Goal: Task Accomplishment & Management: Complete application form

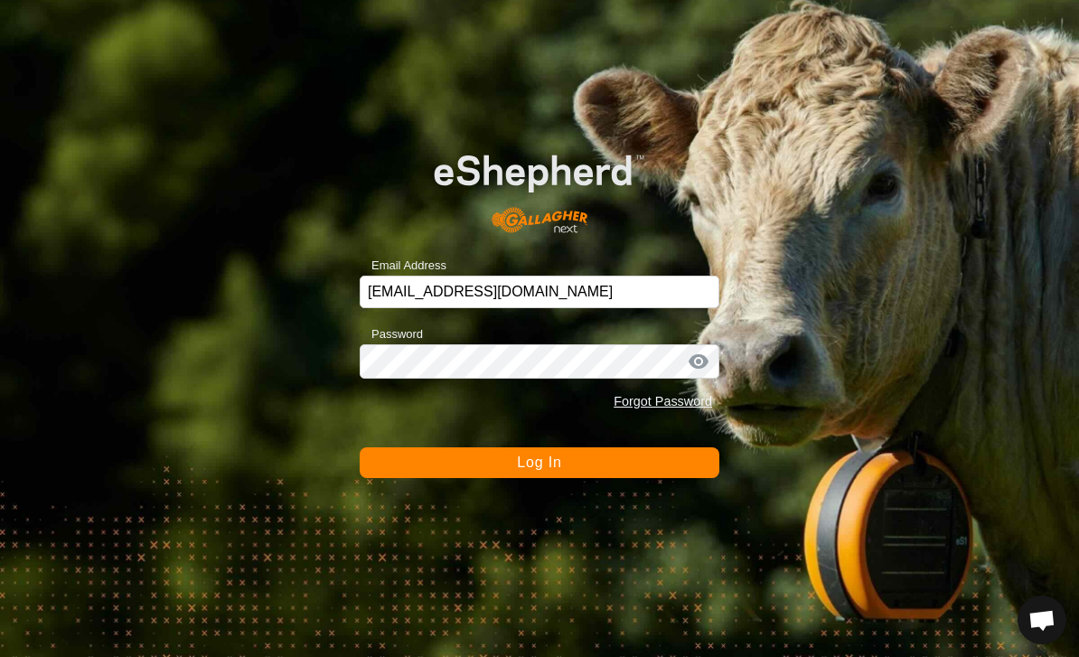
click at [563, 459] on button "Log In" at bounding box center [540, 462] width 360 height 31
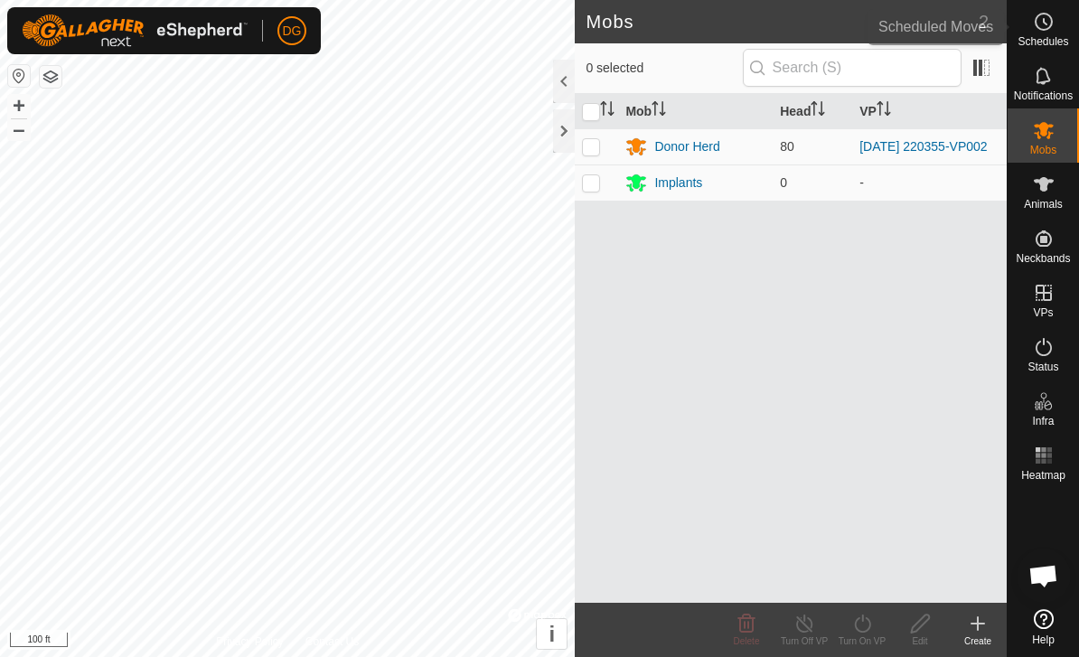
click at [1047, 26] on icon at bounding box center [1044, 22] width 22 height 22
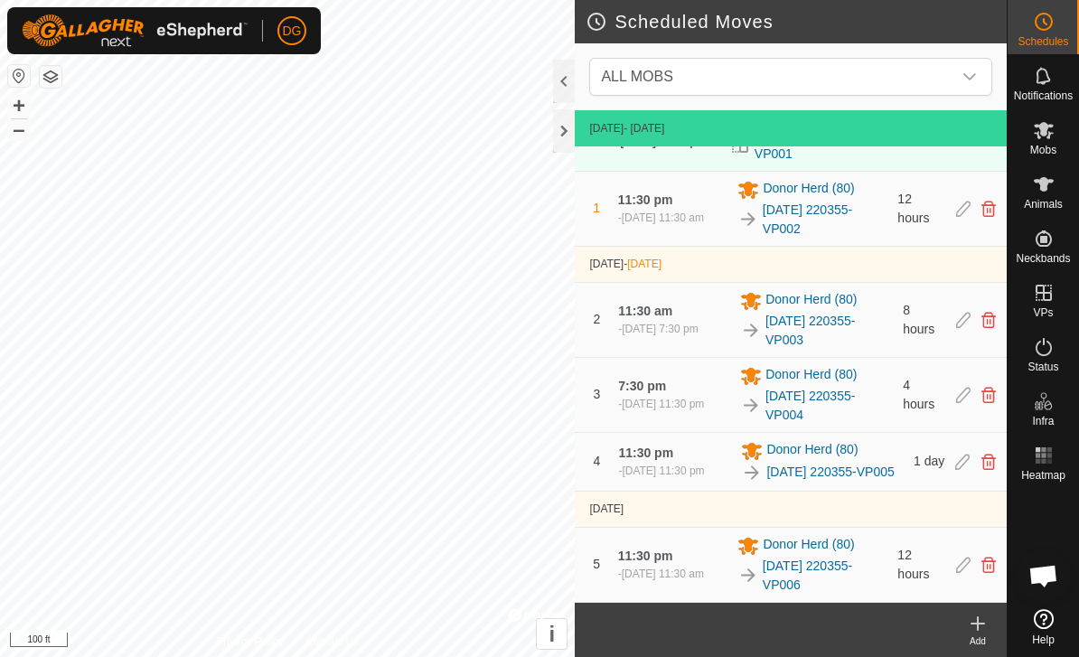
scroll to position [72, 0]
click at [976, 617] on icon at bounding box center [978, 624] width 22 height 22
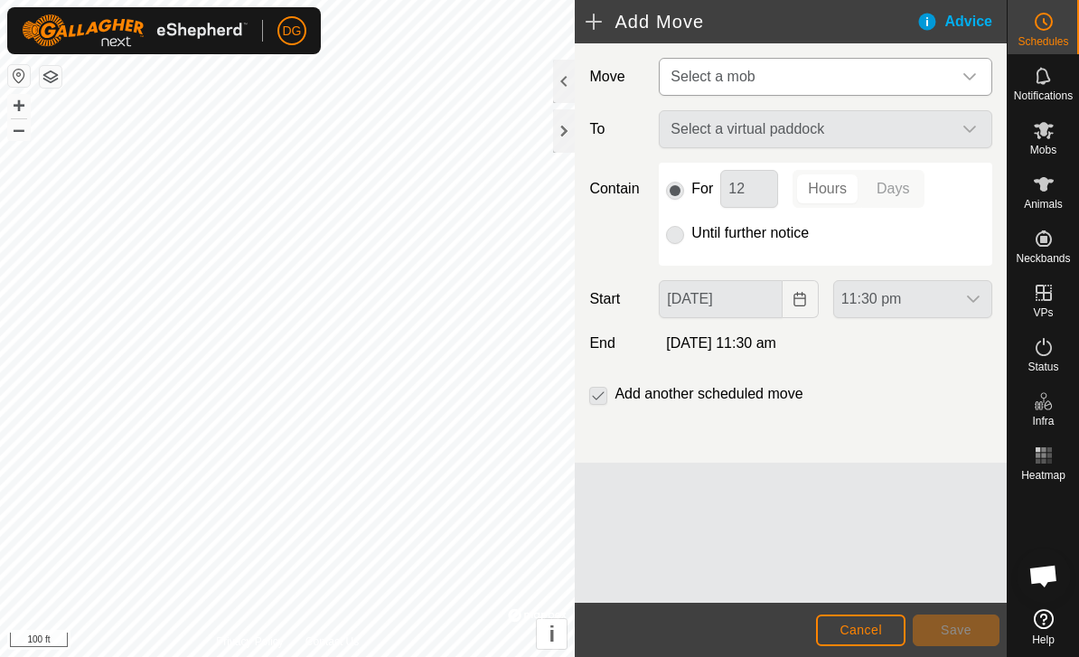
click at [873, 70] on span "Select a mob" at bounding box center [808, 77] width 288 height 36
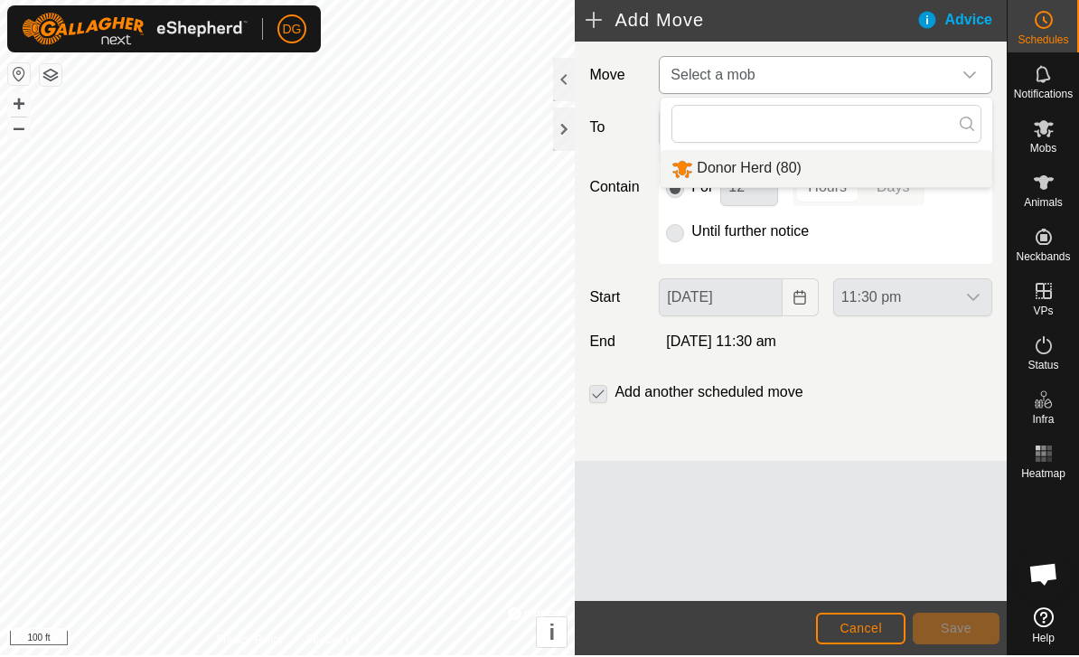
click at [862, 165] on li "Donor Herd (80)" at bounding box center [827, 170] width 332 height 37
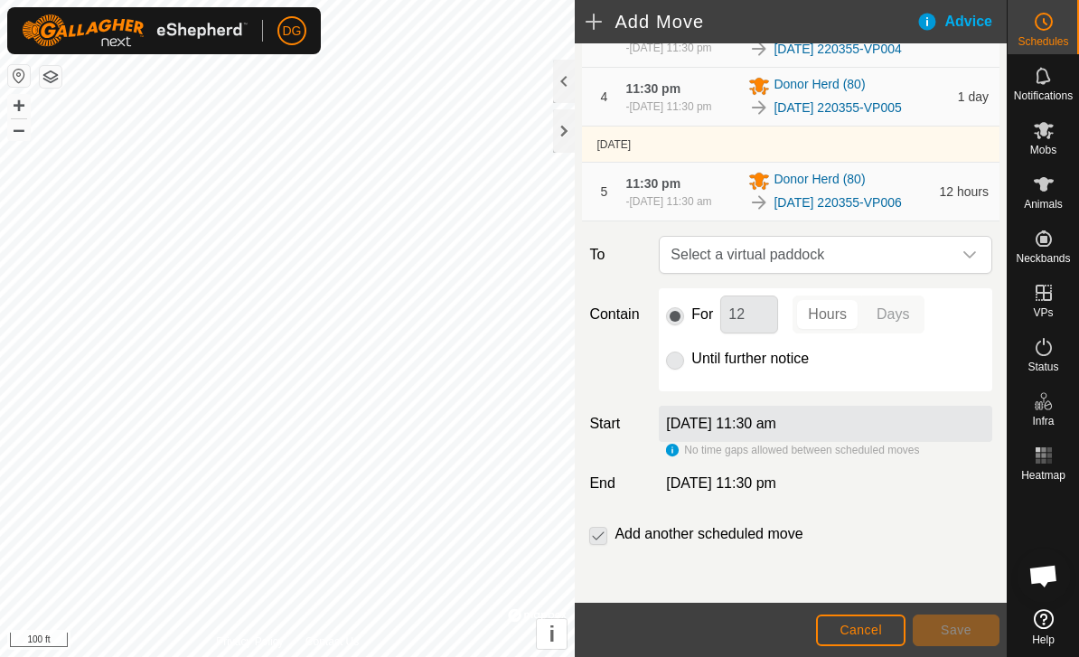
scroll to position [431, 0]
click at [865, 256] on span "Select a virtual paddock" at bounding box center [808, 255] width 288 height 36
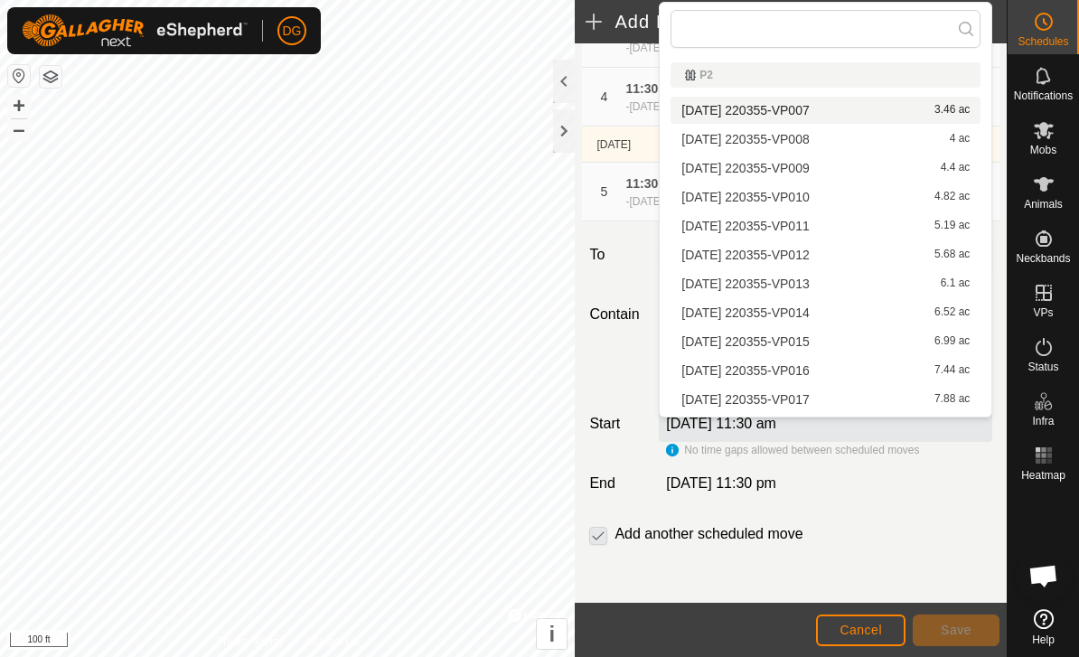
click at [877, 111] on div "[DATE] 220355-VP007 3.46 ac" at bounding box center [826, 110] width 288 height 13
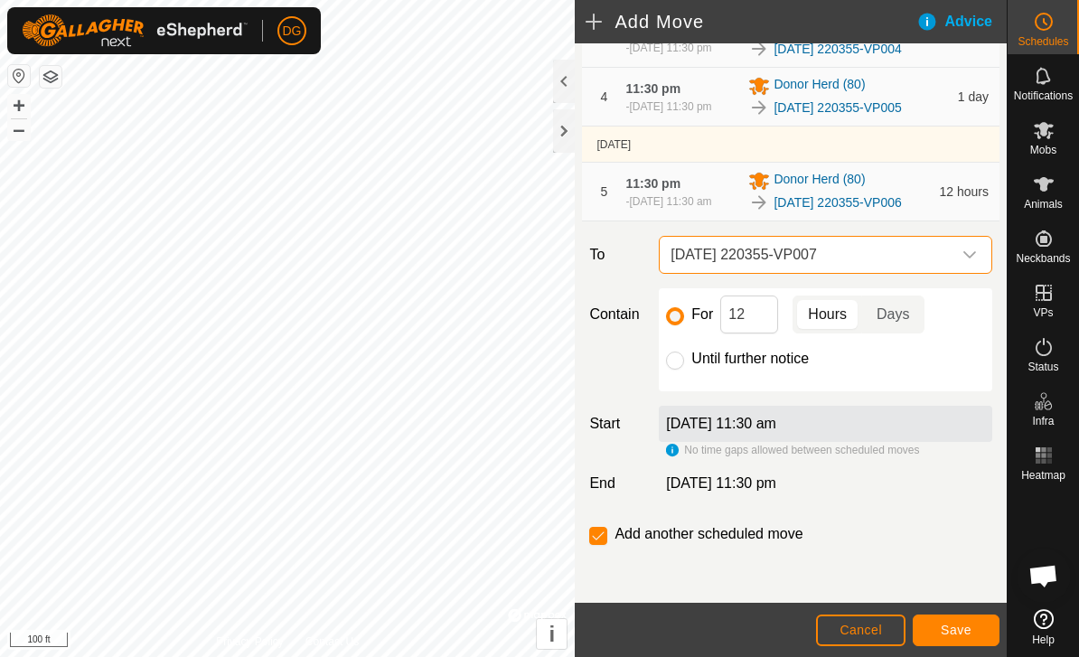
click at [859, 634] on span "Cancel" at bounding box center [861, 630] width 42 height 14
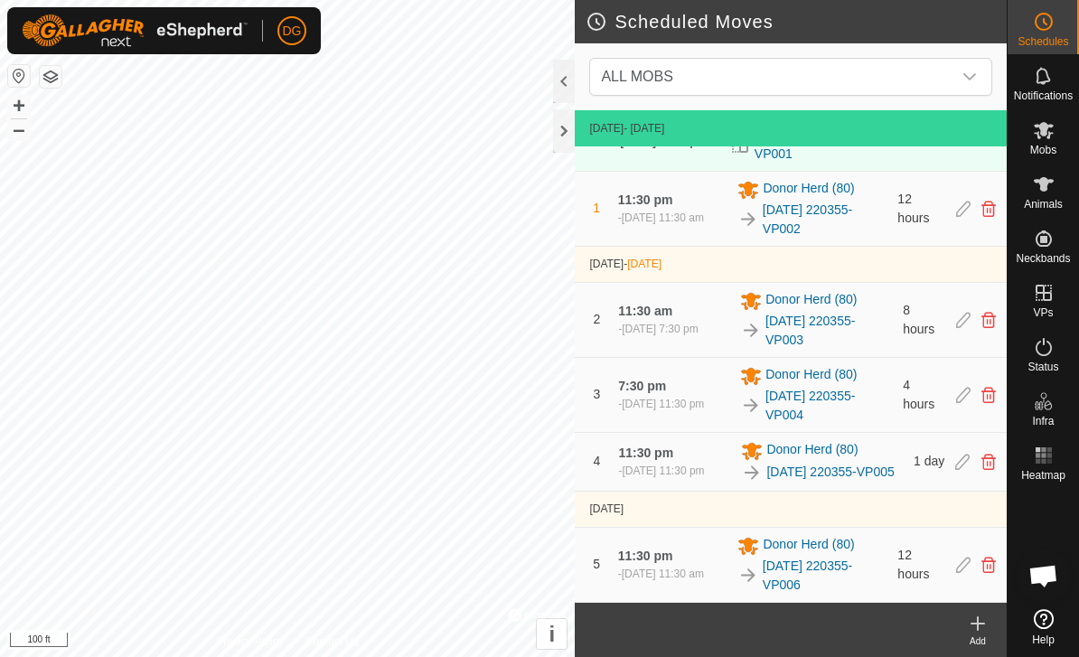
scroll to position [72, 0]
click at [976, 627] on icon at bounding box center [978, 624] width 22 height 22
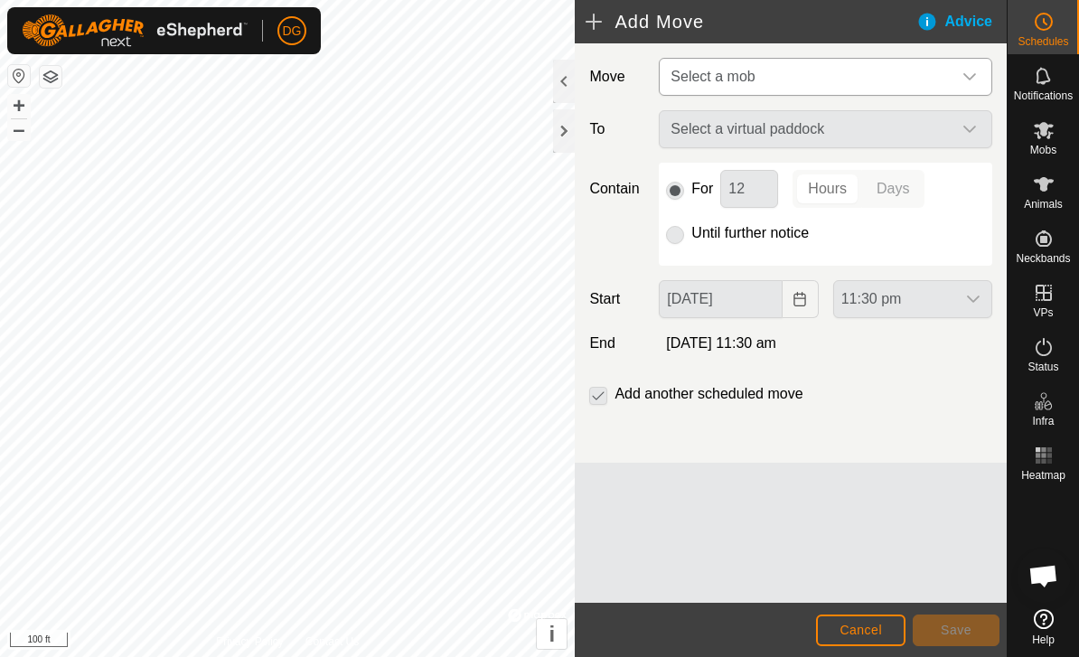
click at [823, 87] on span "Select a mob" at bounding box center [808, 77] width 288 height 36
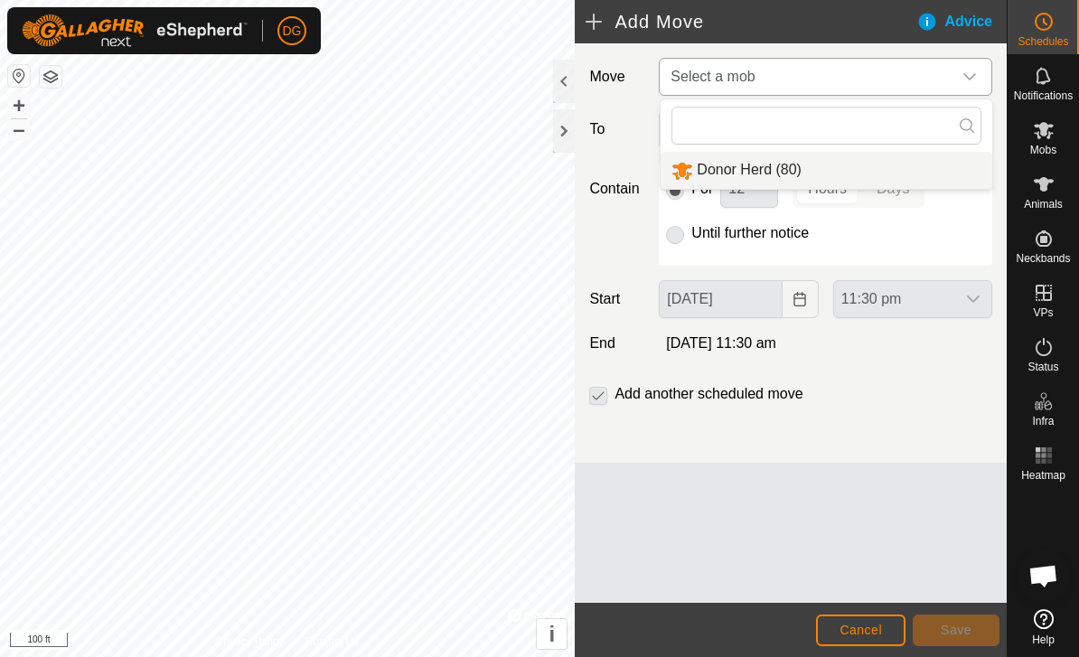
click at [823, 174] on li "Donor Herd (80)" at bounding box center [827, 170] width 332 height 37
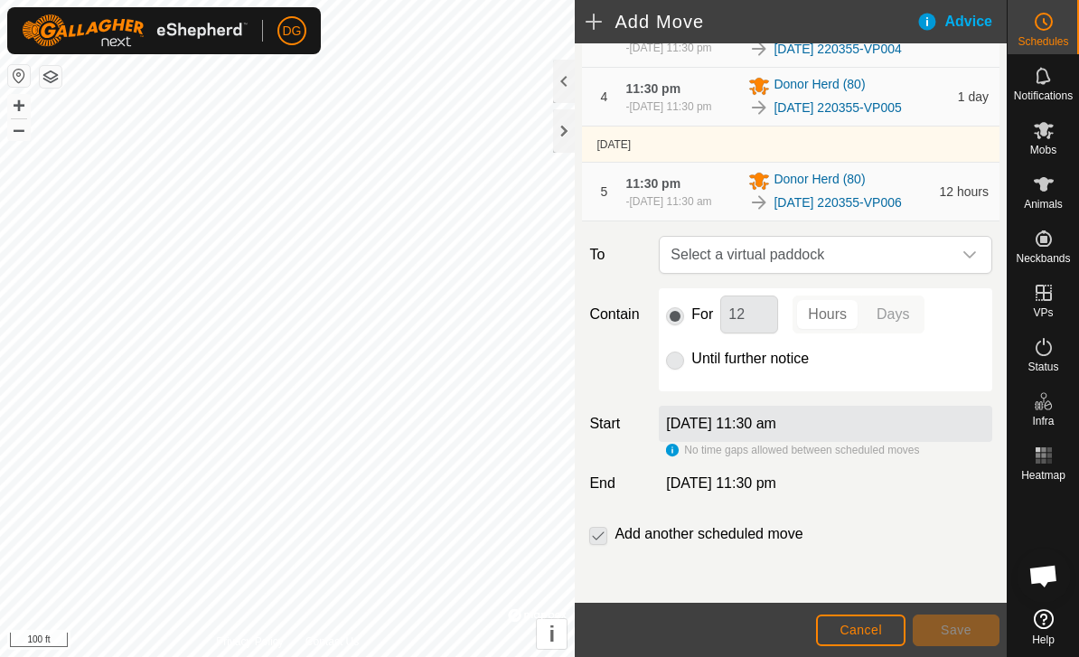
scroll to position [431, 0]
click at [857, 258] on span "Select a virtual paddock" at bounding box center [808, 255] width 288 height 36
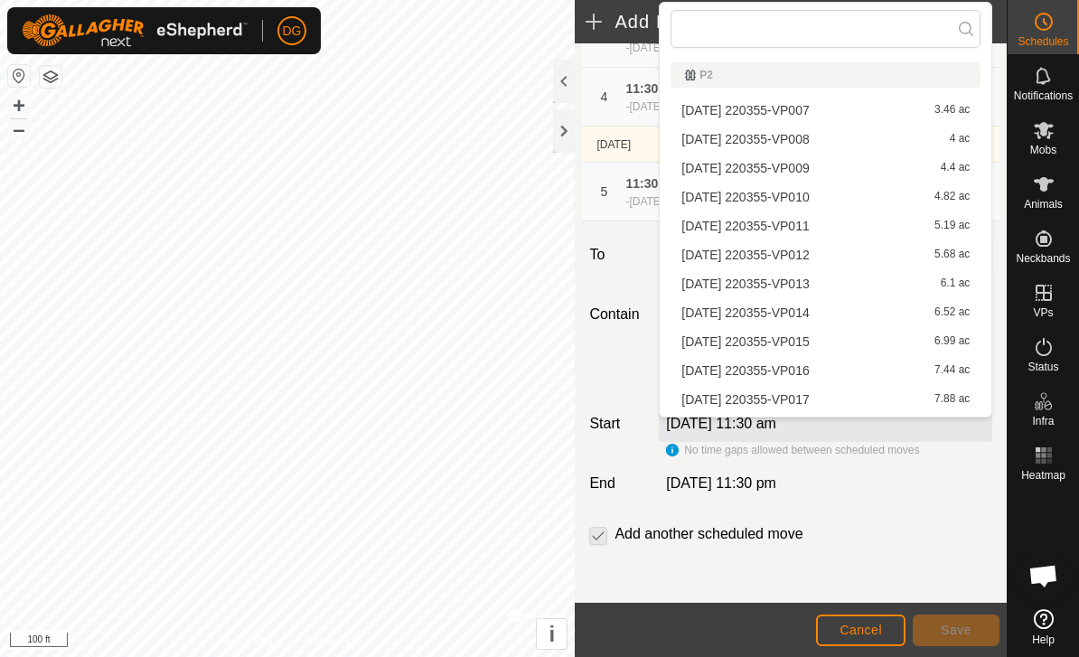
click at [880, 111] on div "[DATE] 220355-VP007 3.46 ac" at bounding box center [826, 110] width 288 height 13
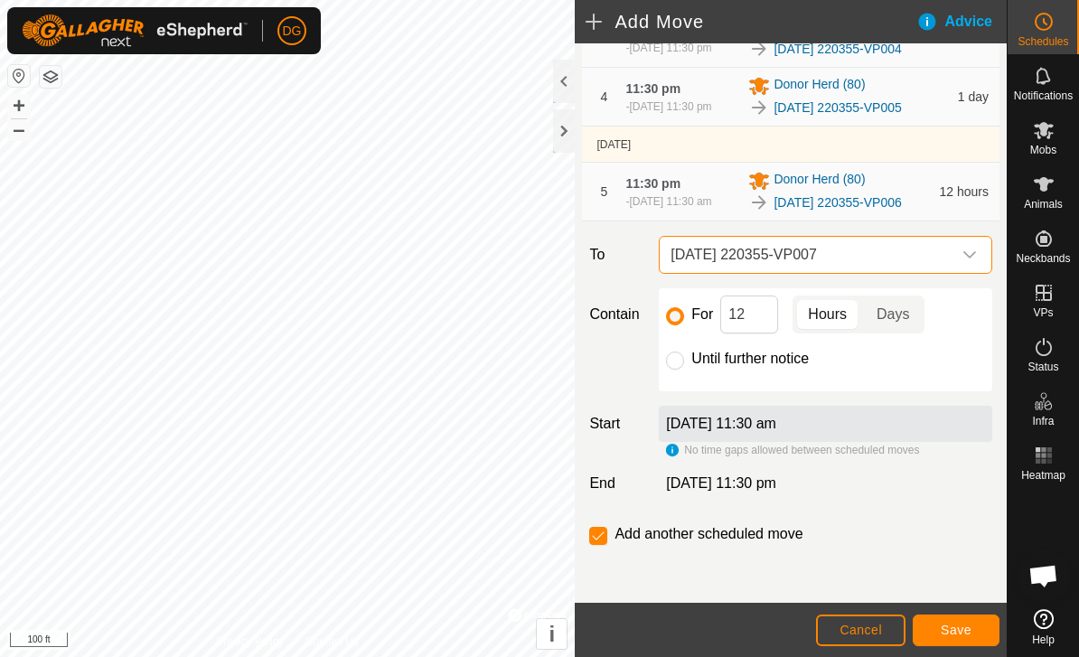
click at [954, 623] on span "Save" at bounding box center [956, 630] width 31 height 14
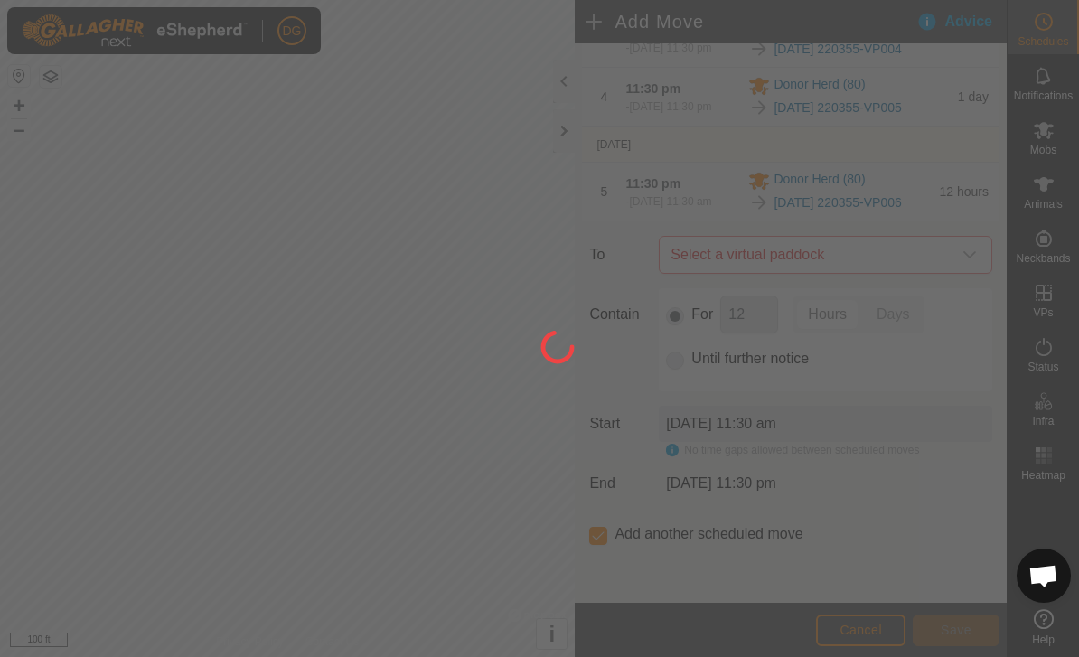
scroll to position [430, 0]
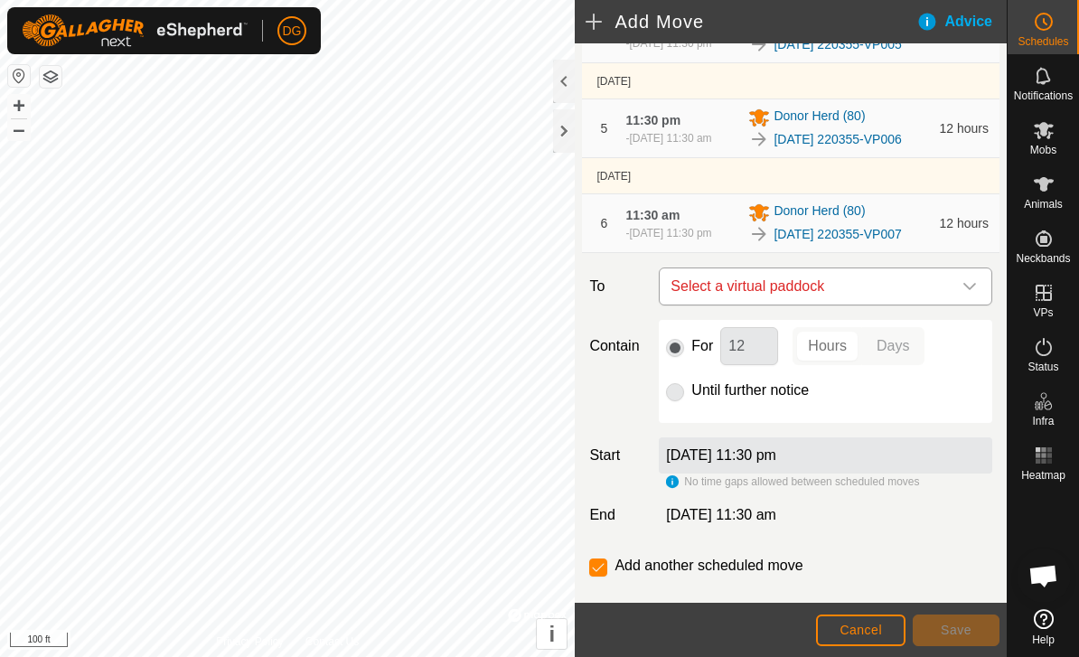
click at [857, 305] on span "Select a virtual paddock" at bounding box center [808, 286] width 288 height 36
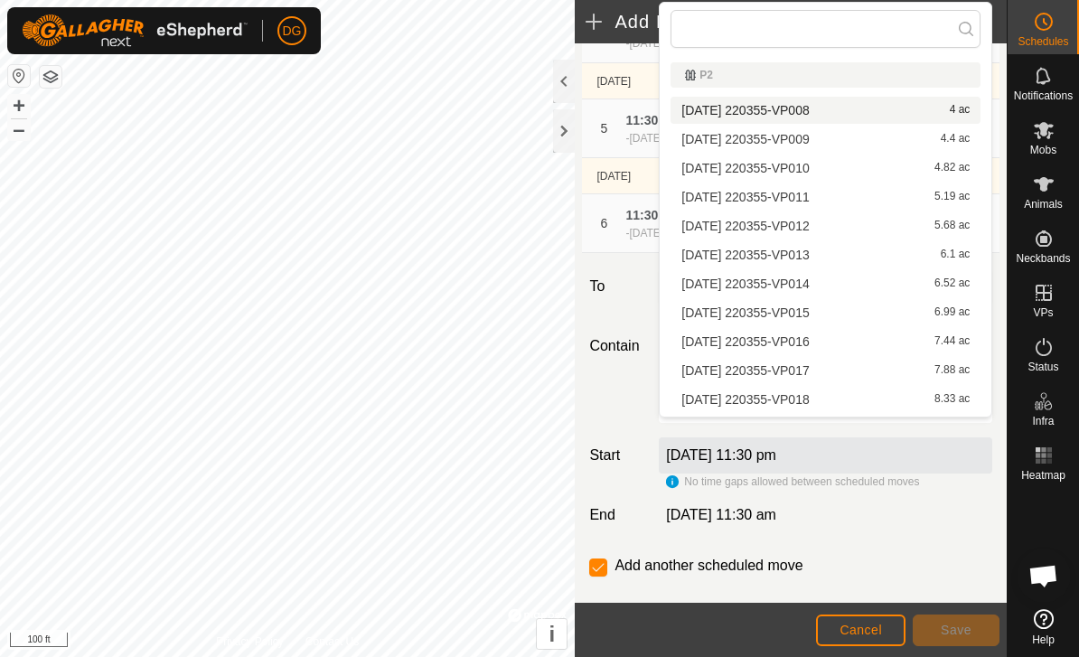
click at [892, 116] on div "[DATE] 220355-VP008 4 ac" at bounding box center [826, 110] width 288 height 13
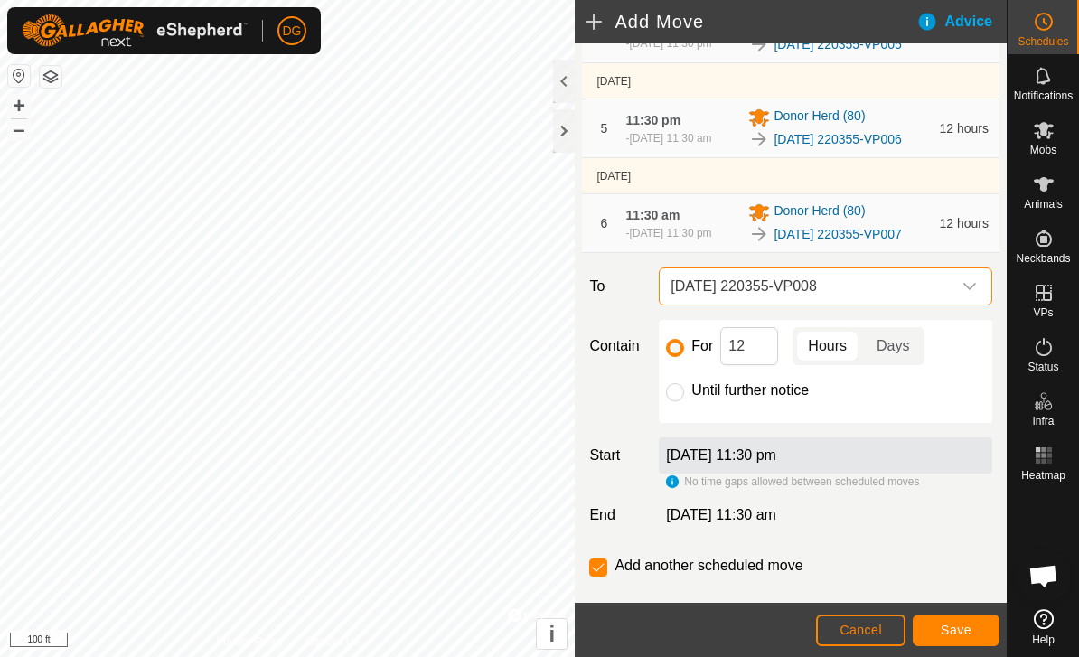
click at [962, 629] on span "Save" at bounding box center [956, 630] width 31 height 14
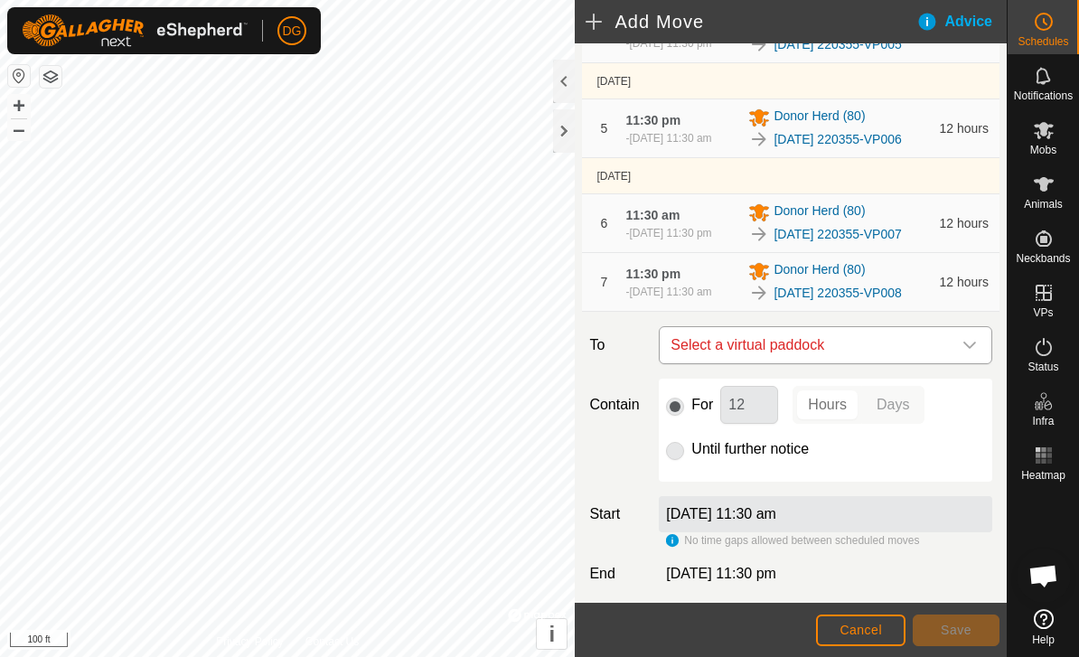
click at [836, 363] on span "Select a virtual paddock" at bounding box center [808, 345] width 288 height 36
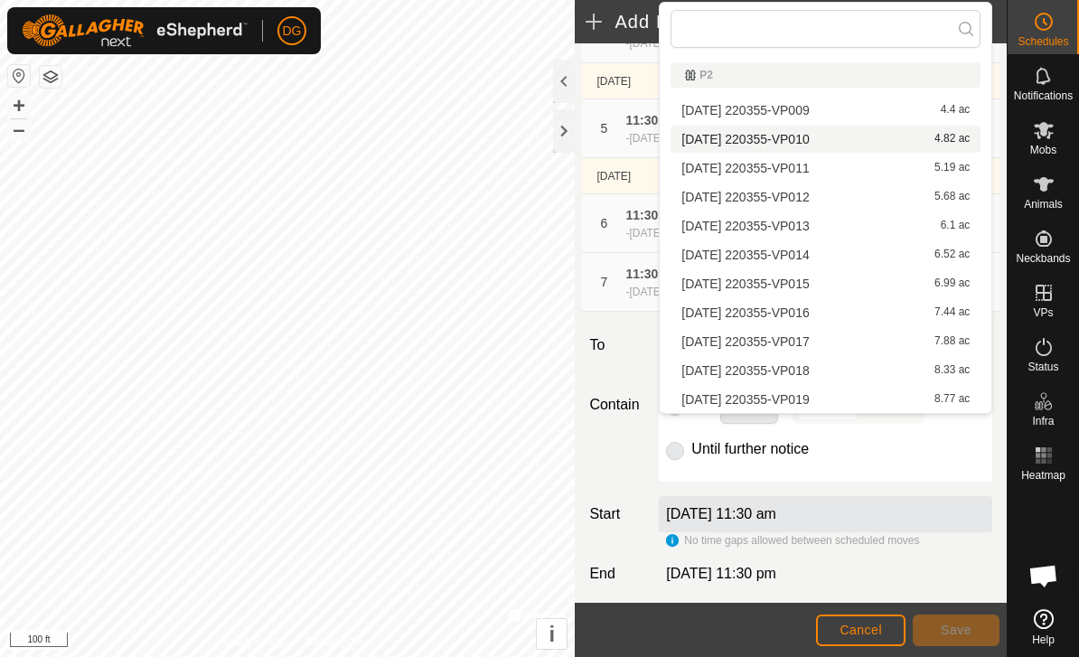
click at [862, 135] on div "[DATE] 220355-VP010 4.82 ac" at bounding box center [826, 139] width 288 height 13
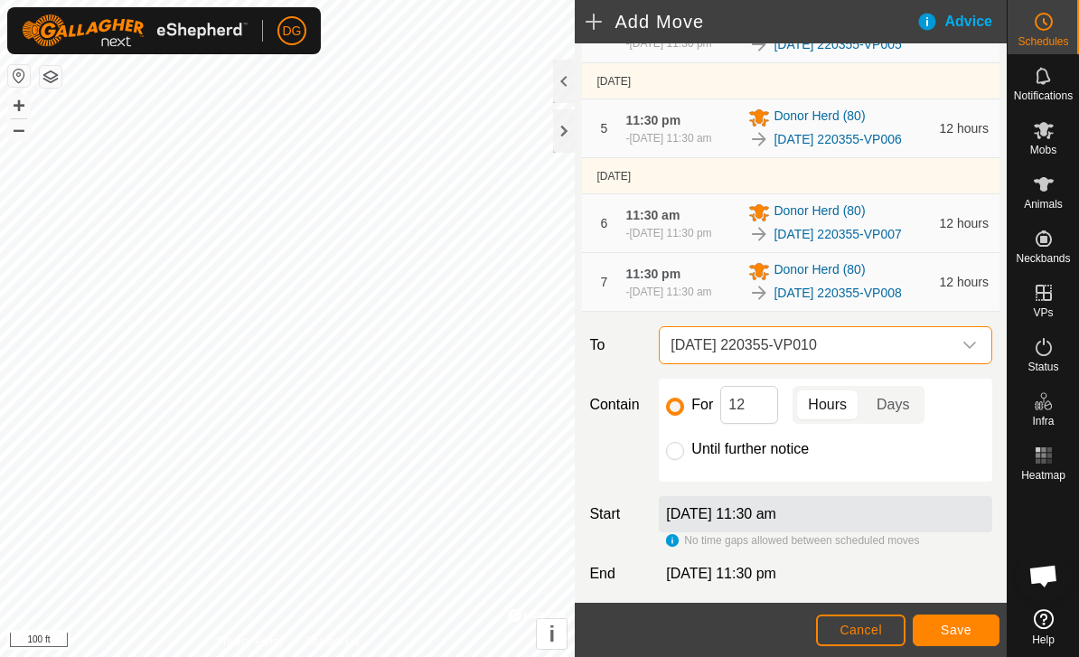
click at [941, 363] on span "[DATE] 220355-VP010" at bounding box center [808, 345] width 288 height 36
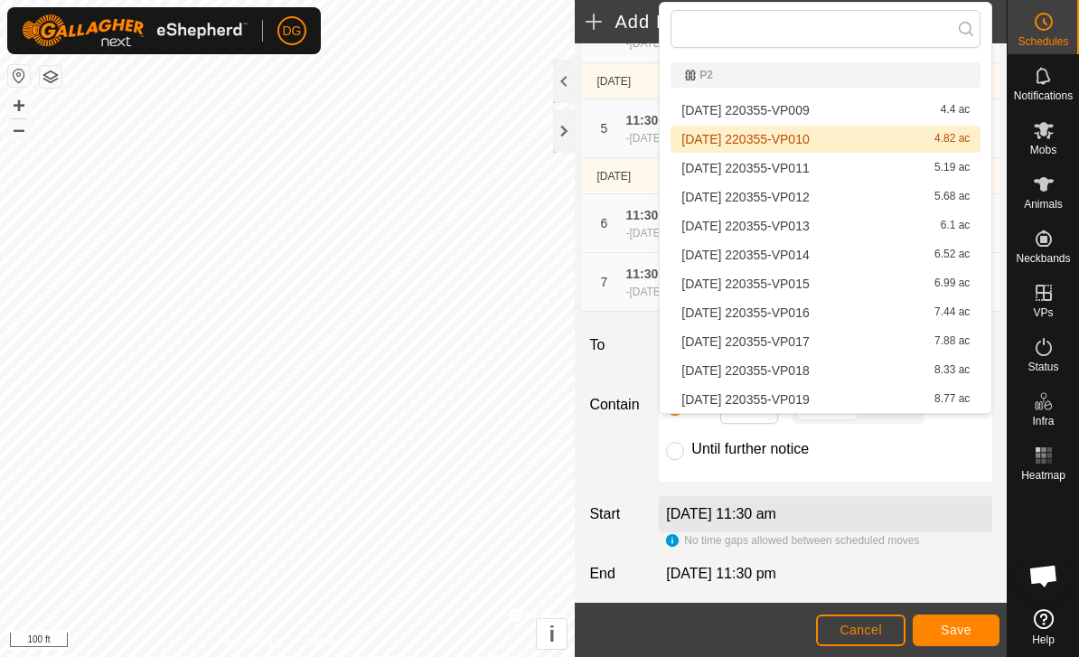
click at [848, 110] on div "[DATE] 220355-VP009 4.4 ac" at bounding box center [826, 110] width 288 height 13
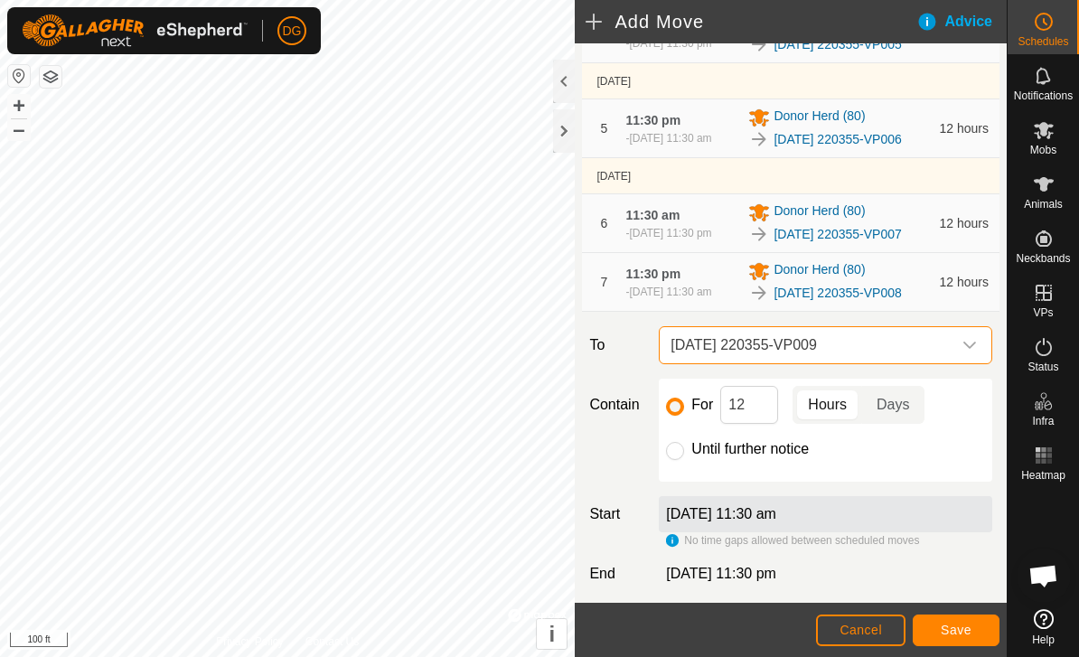
click at [958, 627] on span "Save" at bounding box center [956, 630] width 31 height 14
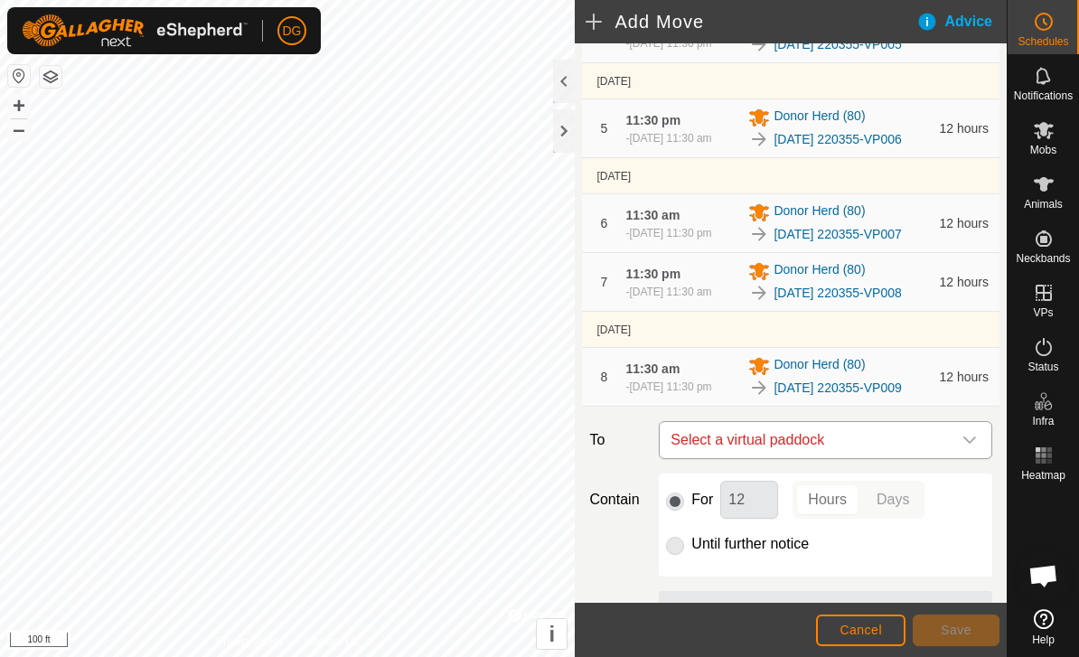
click at [827, 458] on span "Select a virtual paddock" at bounding box center [808, 440] width 288 height 36
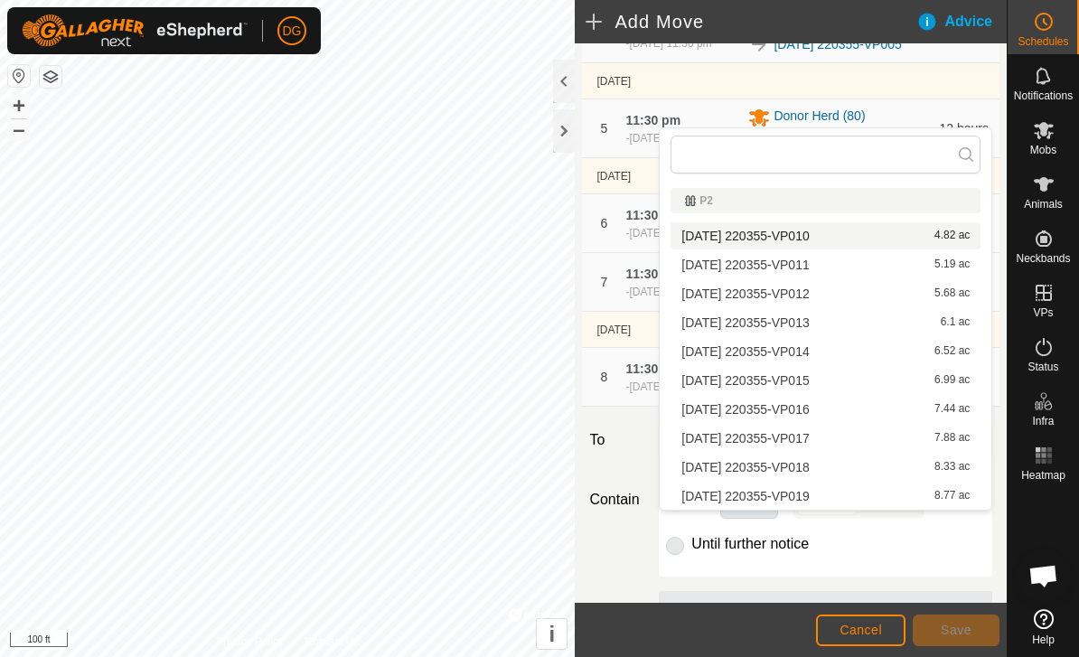
click at [809, 236] on span "[DATE] 220355-VP010" at bounding box center [745, 236] width 127 height 13
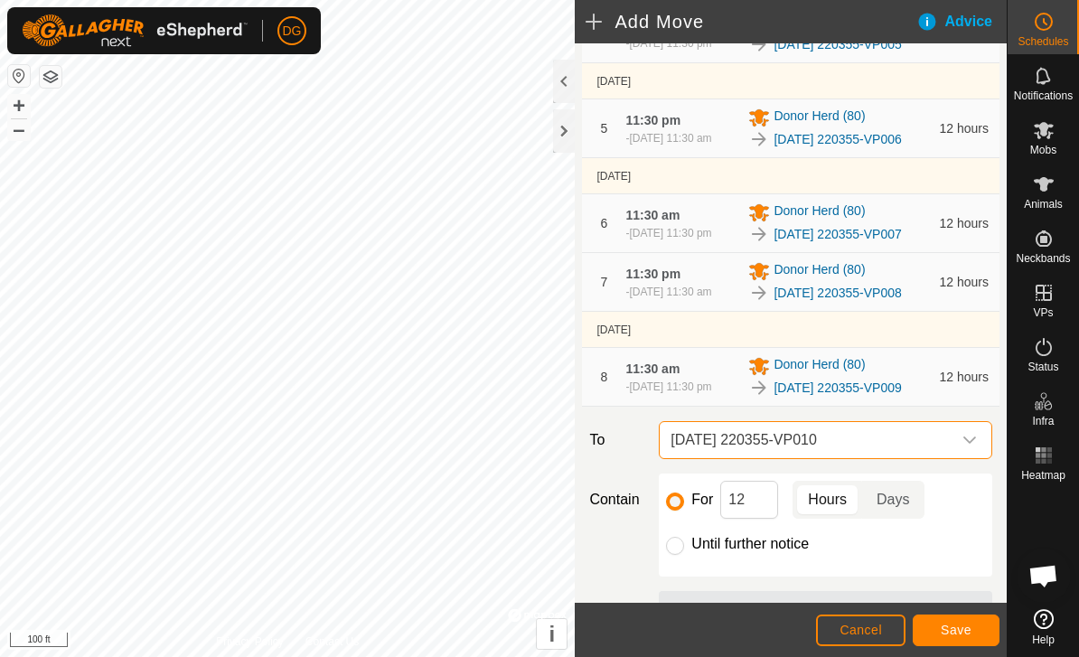
click at [958, 627] on span "Save" at bounding box center [956, 630] width 31 height 14
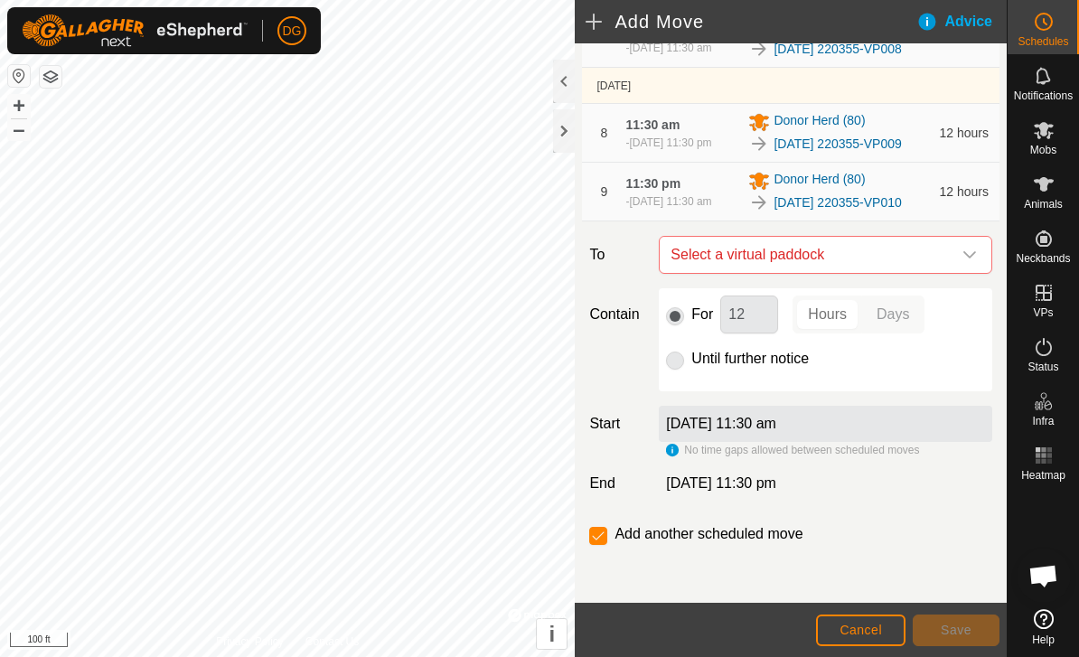
scroll to position [770, 0]
click at [891, 250] on span "Select a virtual paddock" at bounding box center [808, 255] width 288 height 36
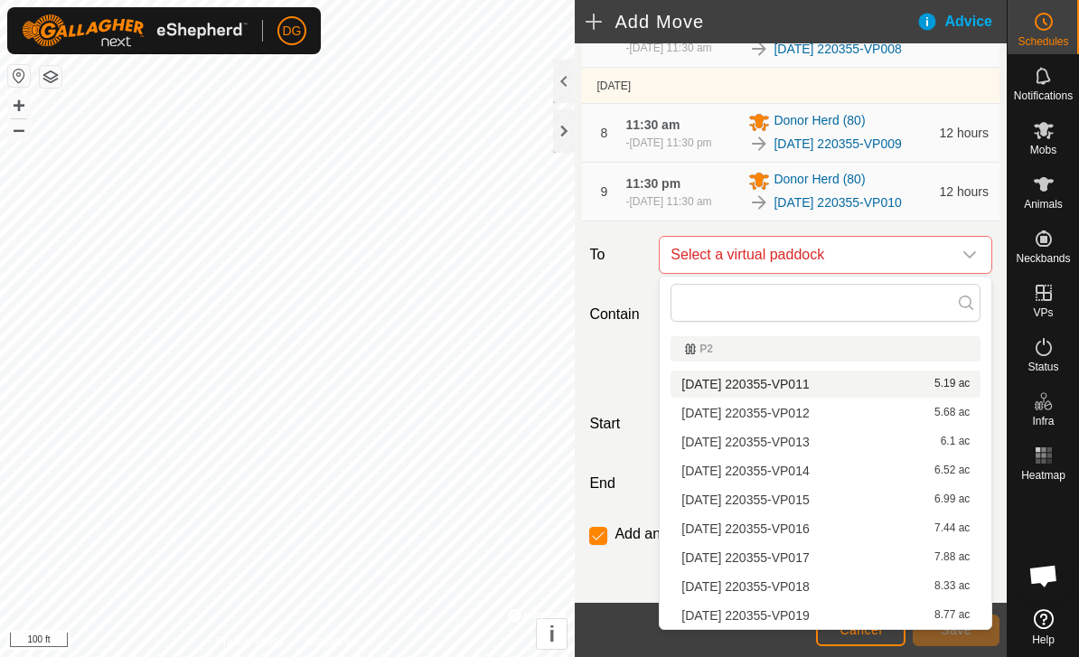
click at [867, 381] on div "[DATE] 220355-VP011 5.19 ac" at bounding box center [826, 384] width 288 height 13
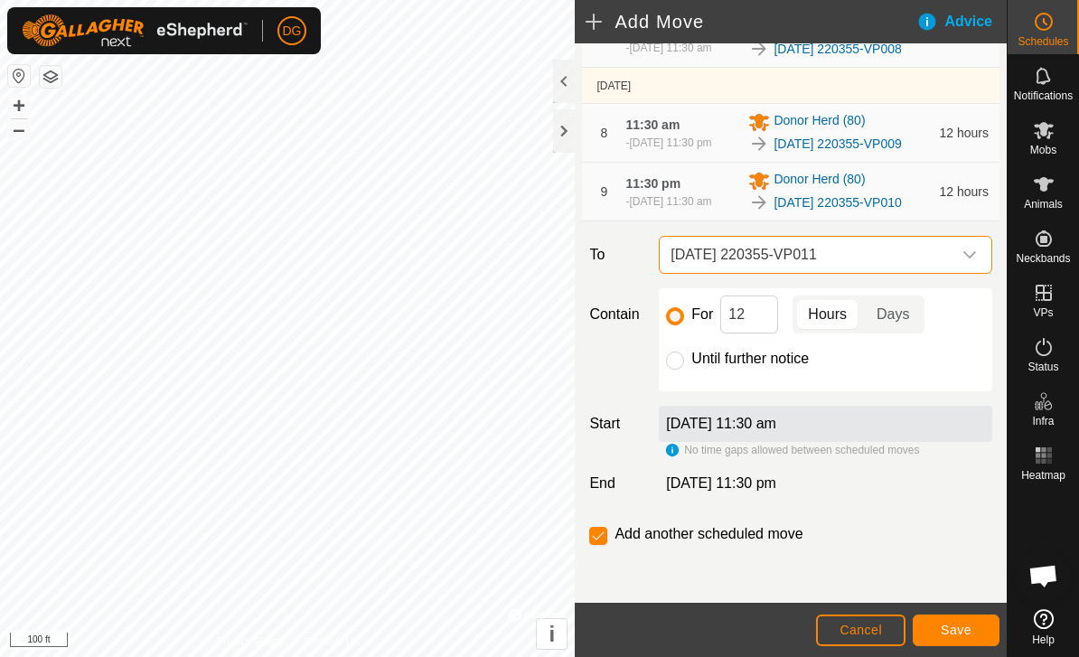
click at [959, 627] on span "Save" at bounding box center [956, 630] width 31 height 14
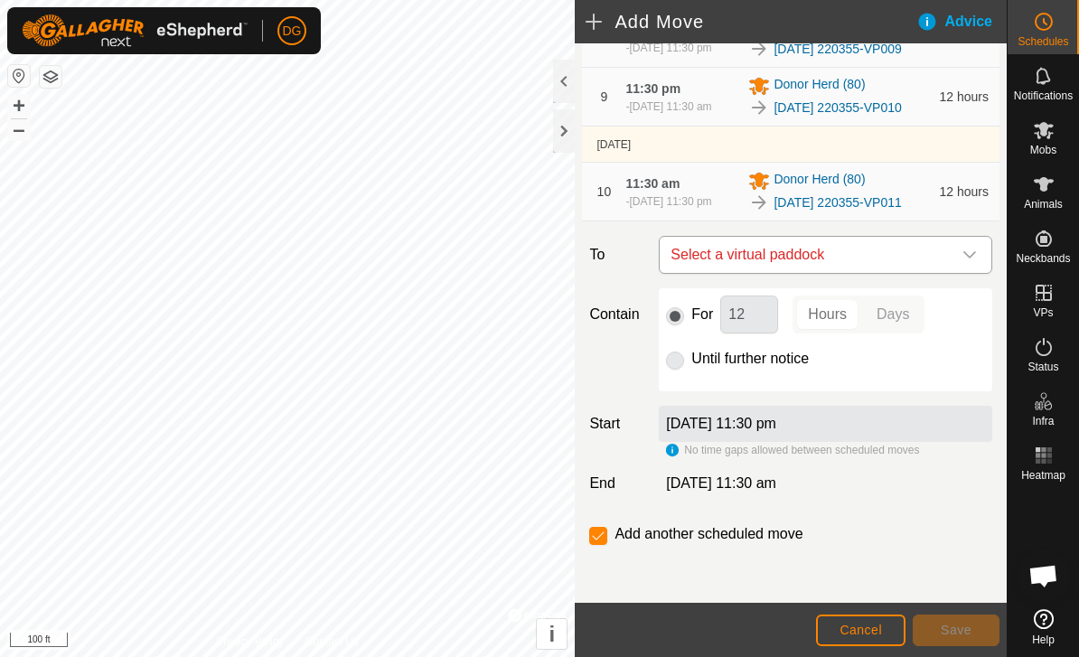
click at [874, 273] on span "Select a virtual paddock" at bounding box center [808, 255] width 288 height 36
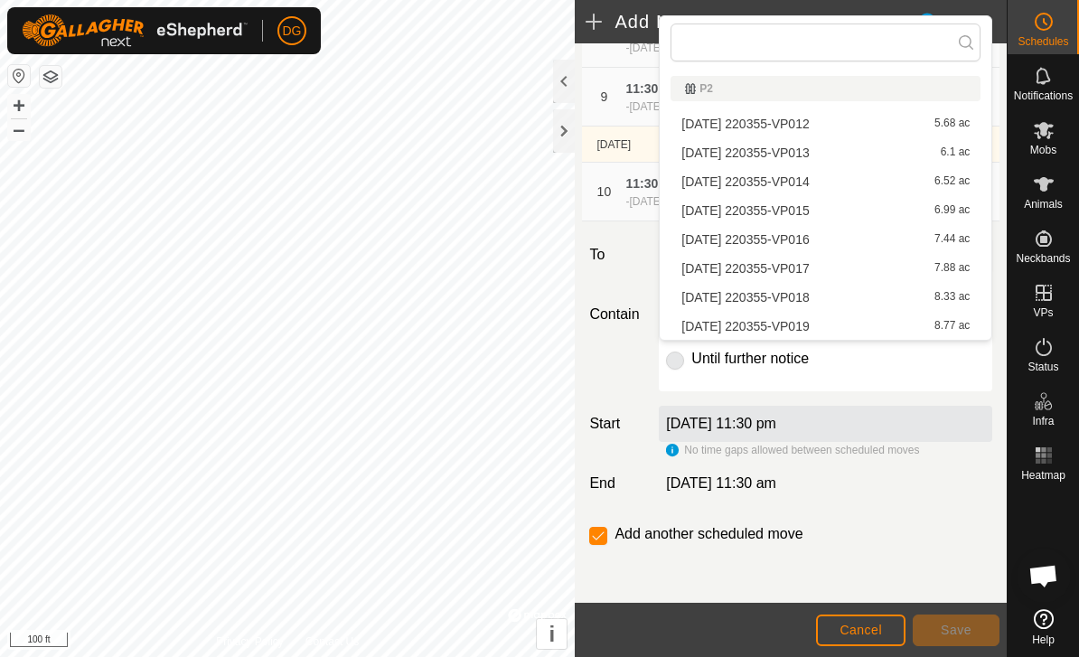
click at [881, 120] on div "[DATE] 220355-VP012 5.68 ac" at bounding box center [826, 124] width 288 height 13
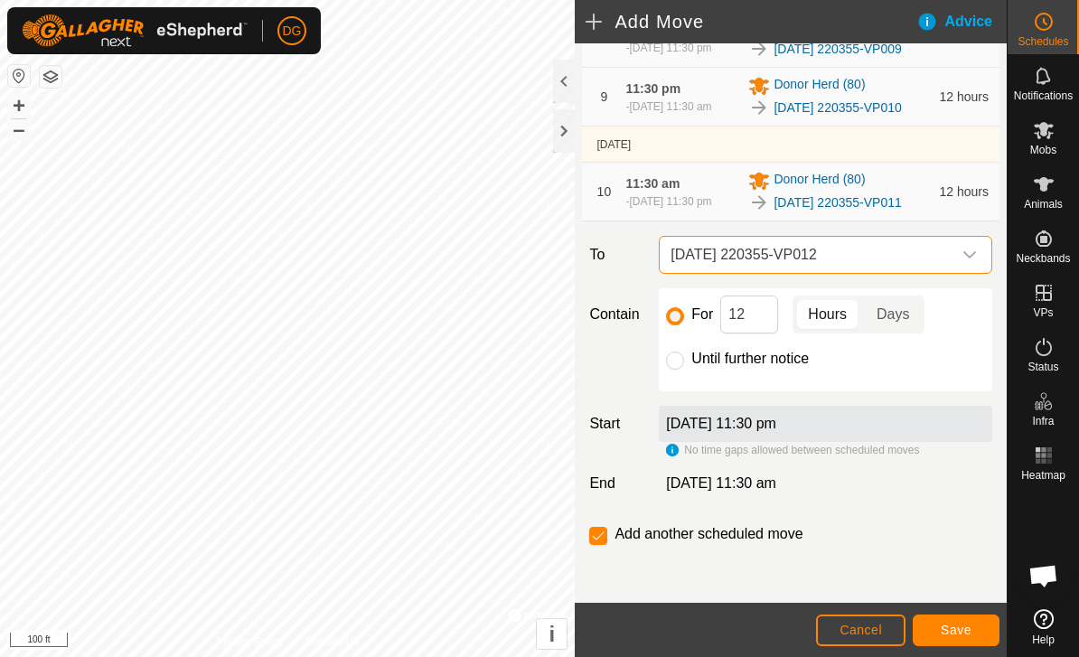
click at [956, 637] on span "Save" at bounding box center [956, 630] width 31 height 14
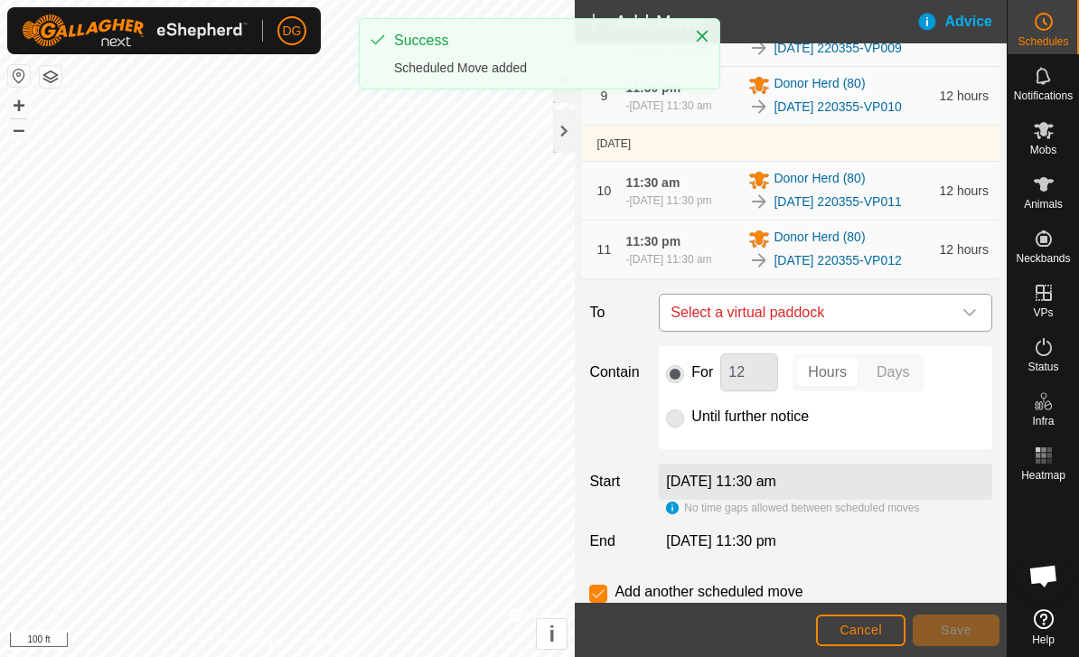
click at [856, 331] on span "Select a virtual paddock" at bounding box center [808, 313] width 288 height 36
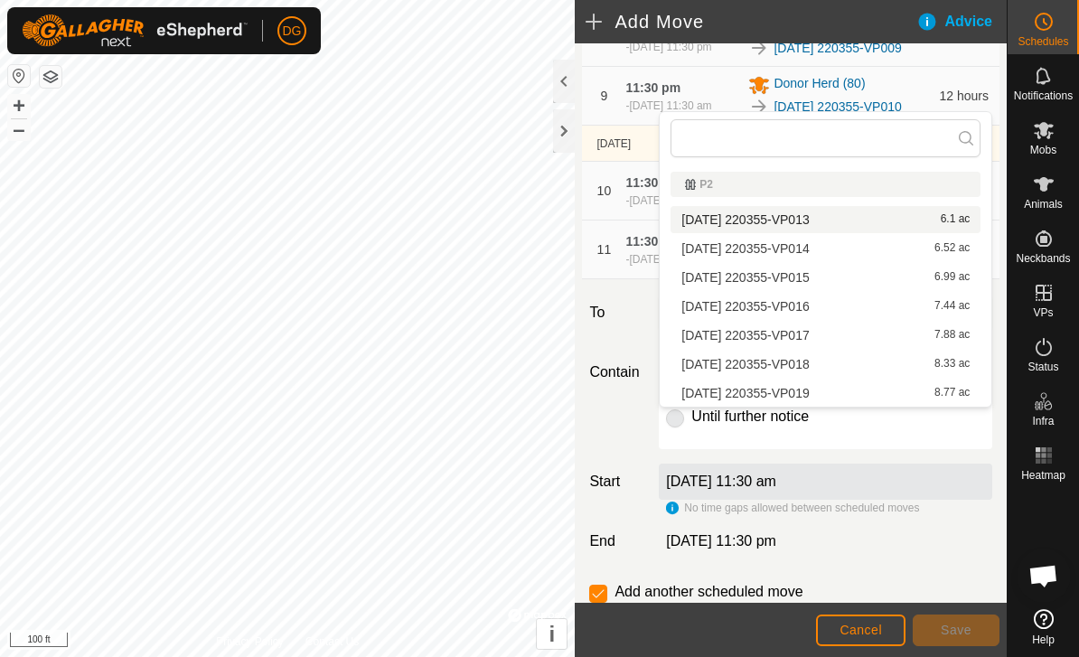
click at [873, 214] on div "[DATE] 220355-VP013 6.1 ac" at bounding box center [826, 219] width 288 height 13
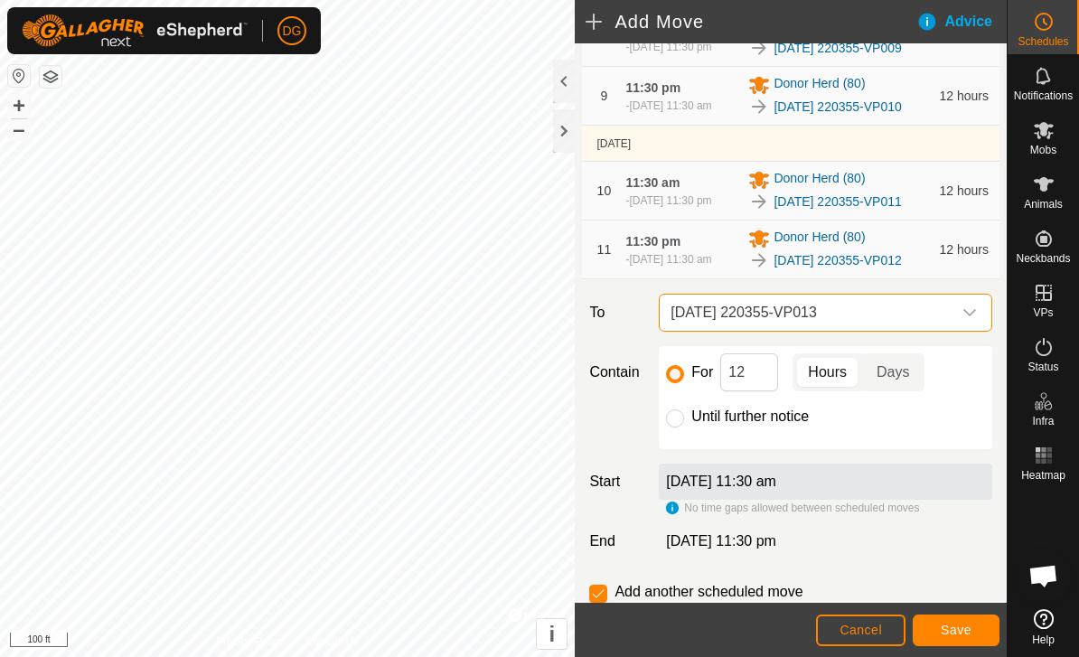
click at [968, 639] on button "Save" at bounding box center [956, 631] width 87 height 32
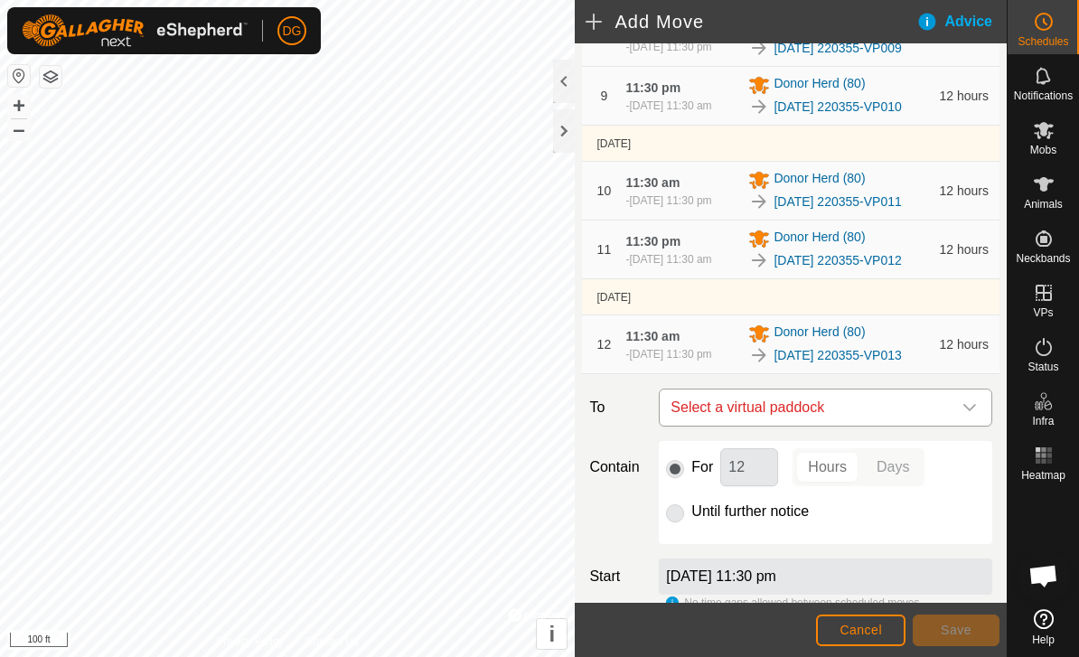
click at [890, 426] on span "Select a virtual paddock" at bounding box center [808, 408] width 288 height 36
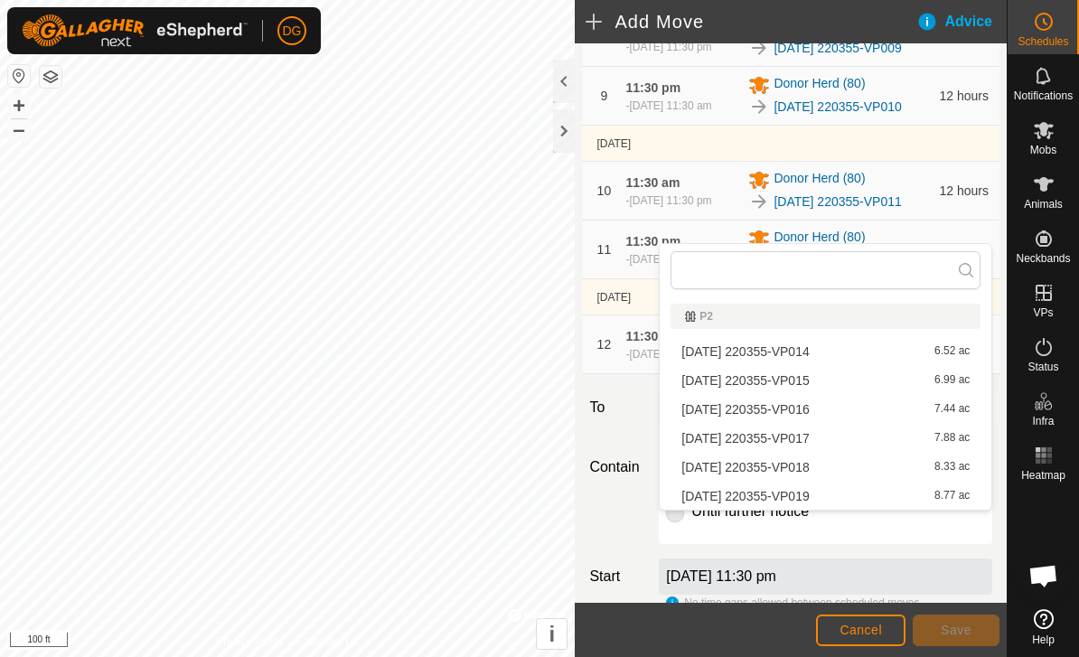
click at [899, 350] on div "[DATE] 220355-VP014 6.52 ac" at bounding box center [826, 351] width 288 height 13
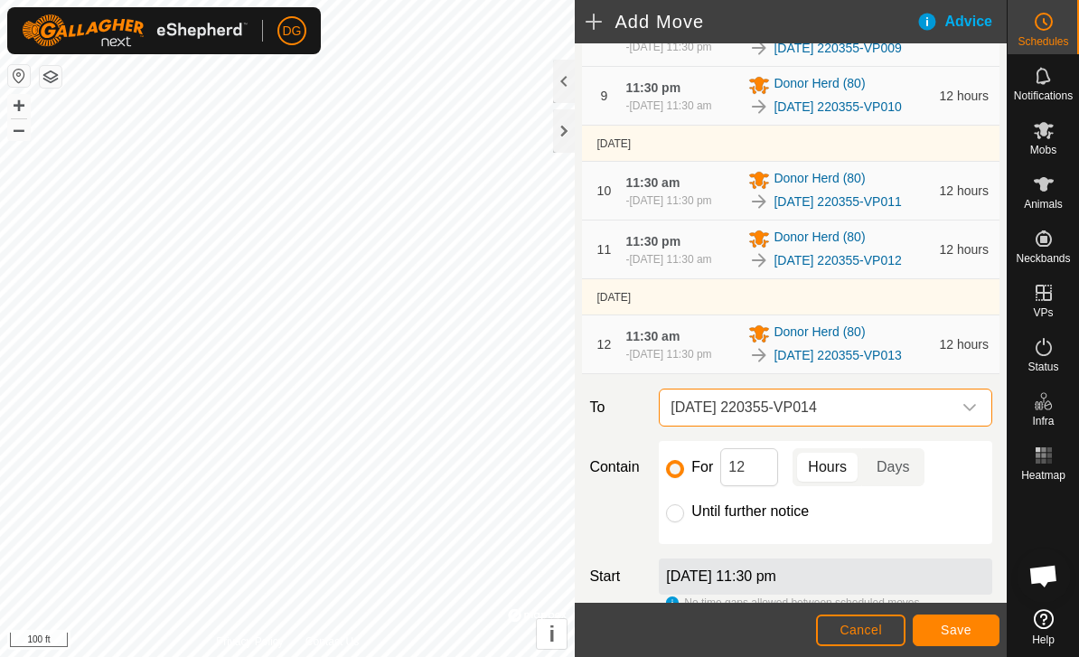
click at [954, 636] on span "Save" at bounding box center [956, 630] width 31 height 14
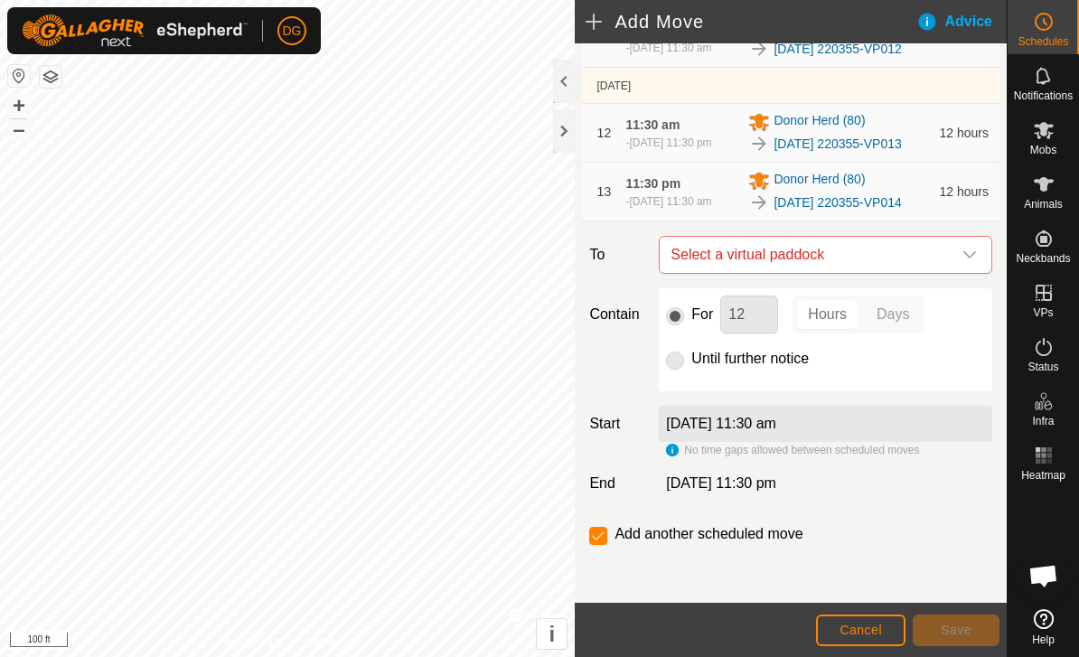
scroll to position [1110, 0]
click at [907, 253] on span "Select a virtual paddock" at bounding box center [808, 255] width 288 height 36
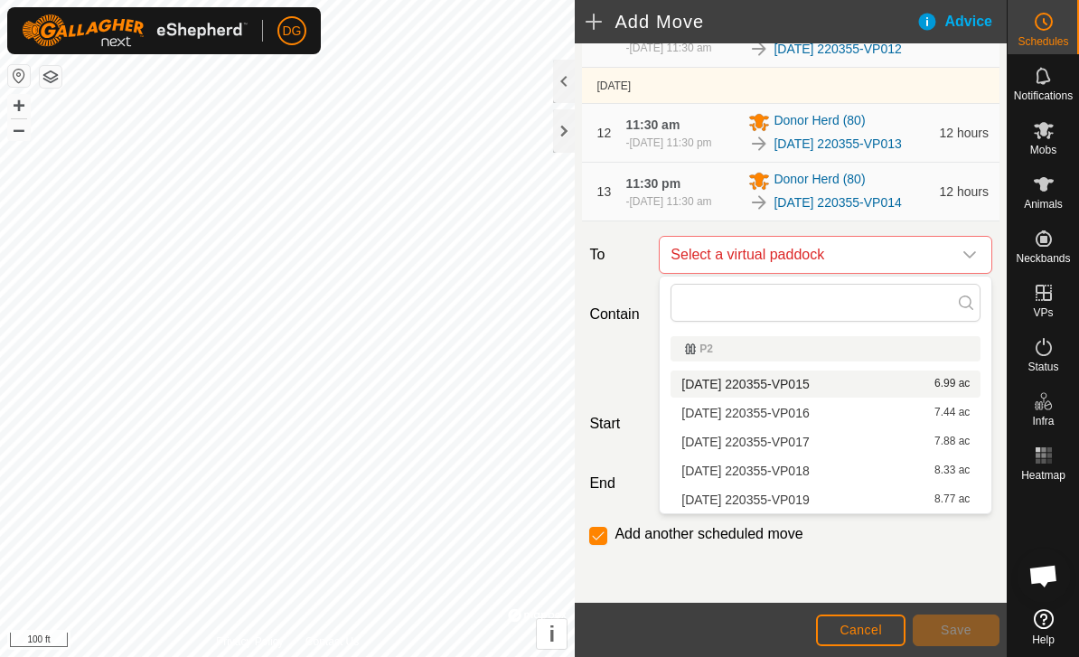
click at [903, 387] on div "[DATE] 220355-VP015 6.99 ac" at bounding box center [826, 384] width 288 height 13
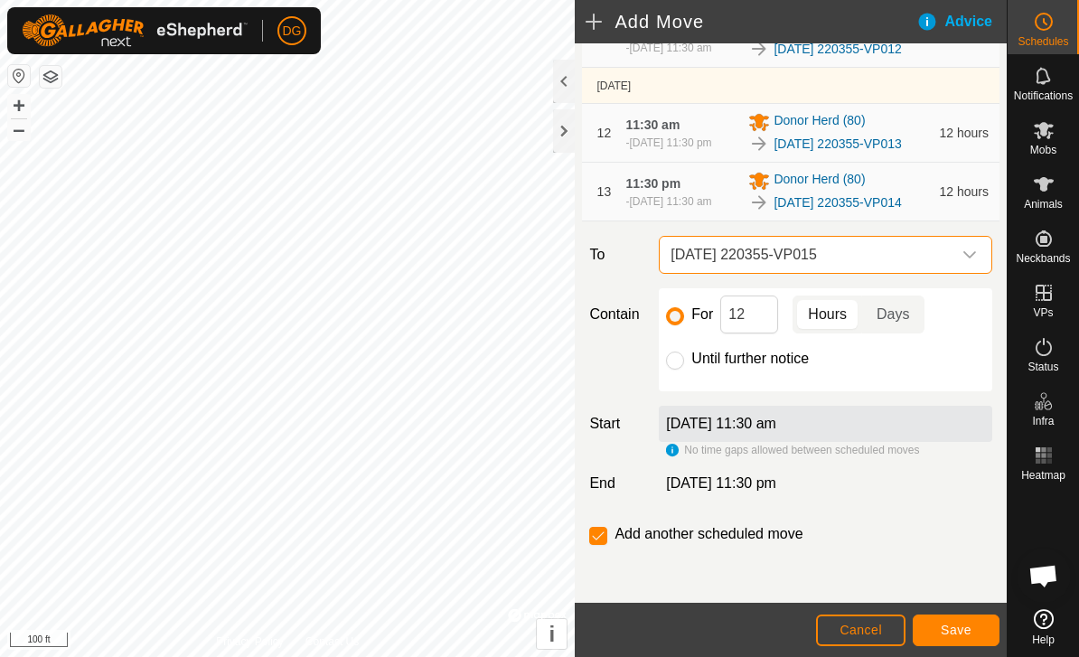
click at [965, 631] on span "Save" at bounding box center [956, 630] width 31 height 14
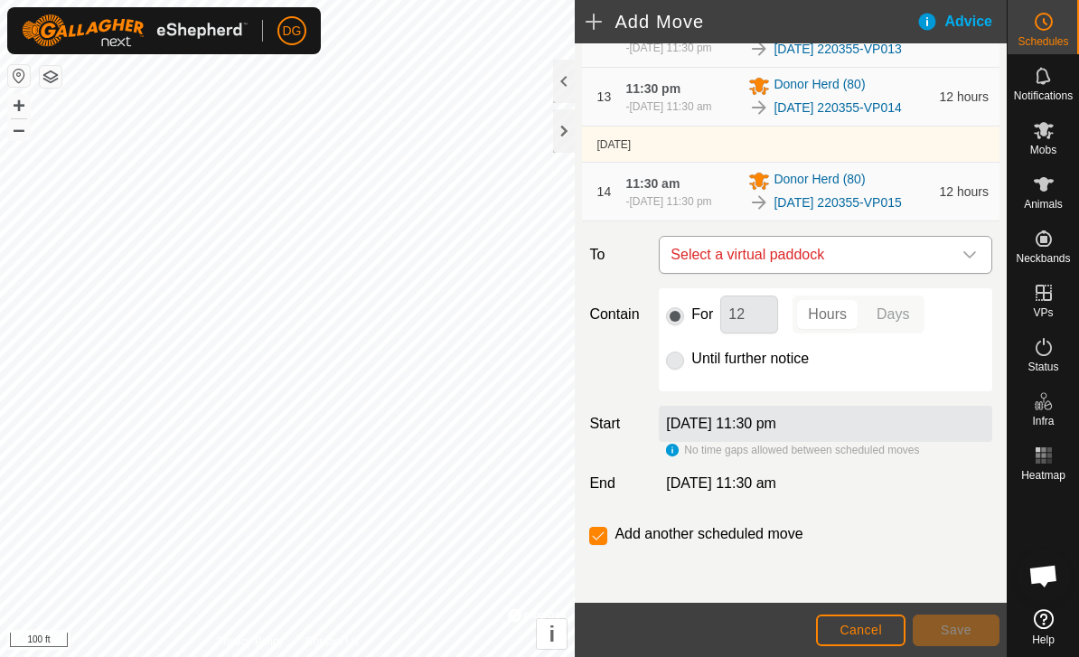
click at [914, 273] on span "Select a virtual paddock" at bounding box center [808, 255] width 288 height 36
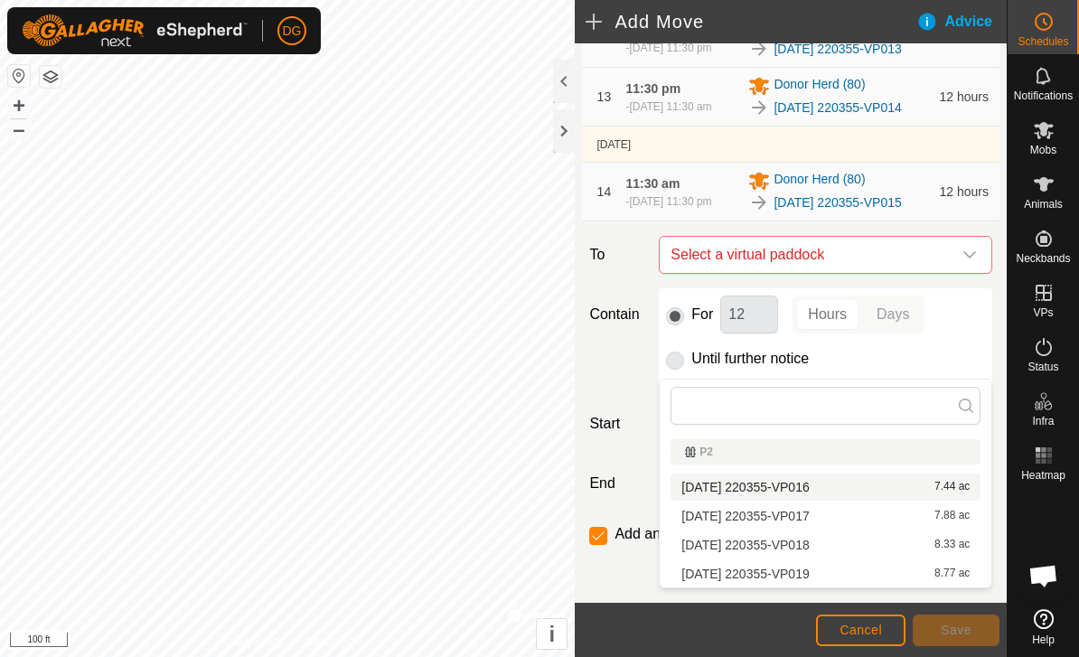
click at [911, 484] on div "[DATE] 220355-VP016 7.44 ac" at bounding box center [826, 487] width 288 height 13
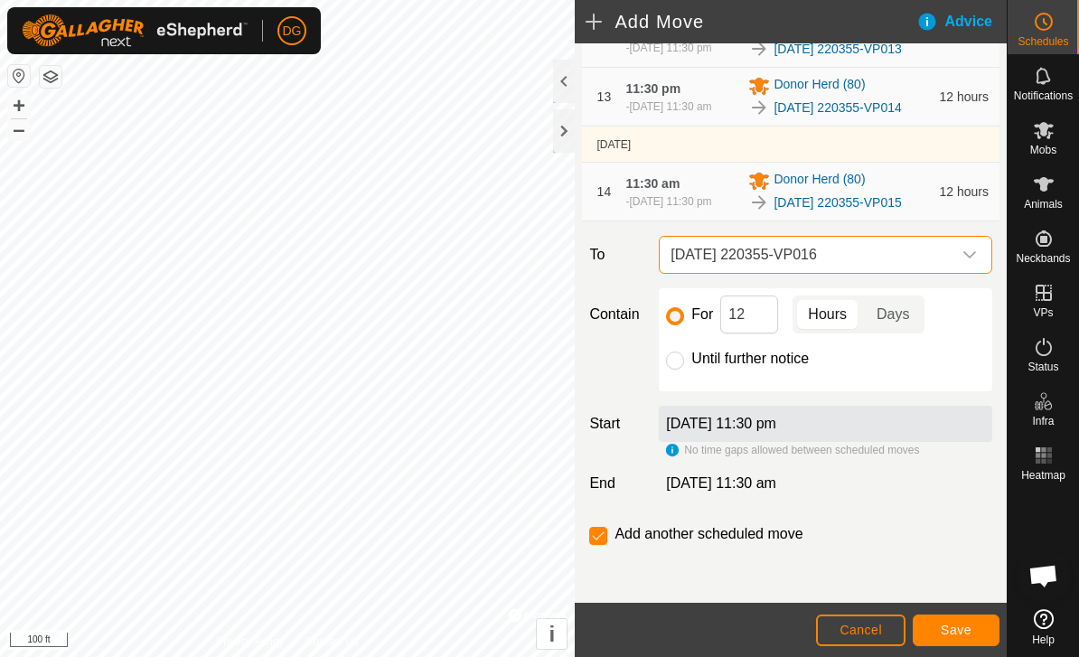
click at [964, 630] on span "Save" at bounding box center [956, 630] width 31 height 14
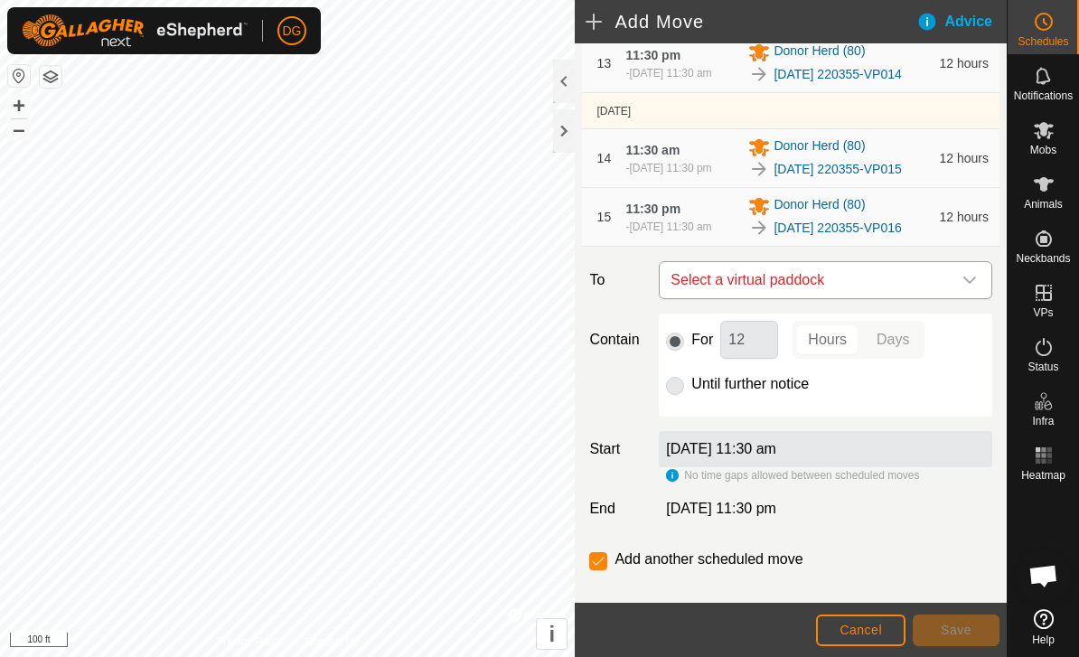
click at [908, 298] on span "Select a virtual paddock" at bounding box center [808, 280] width 288 height 36
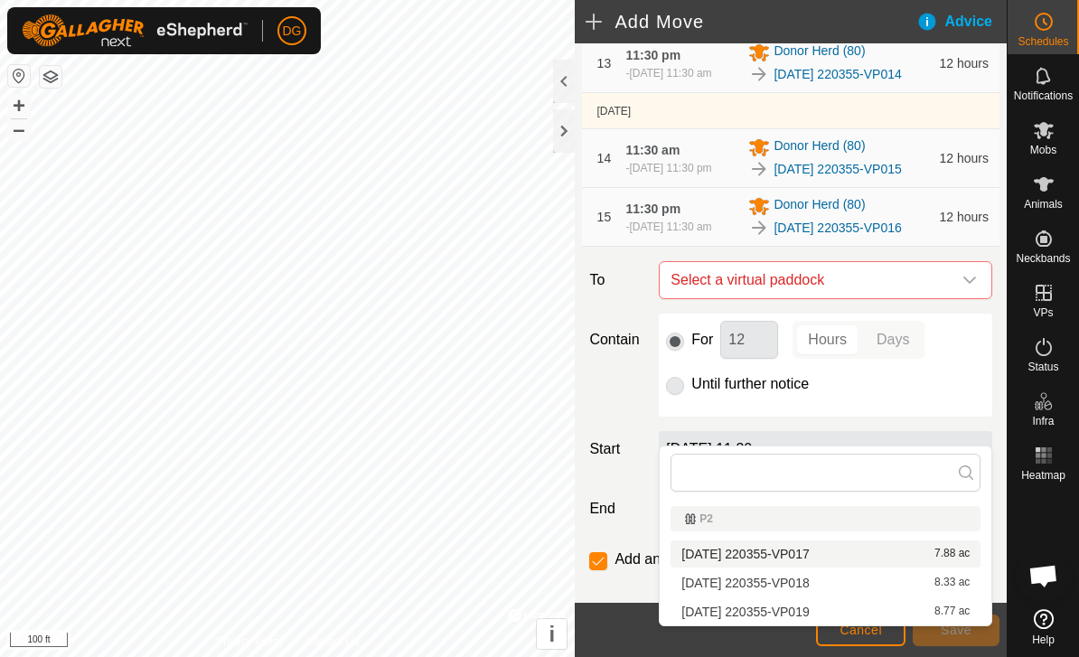
click at [905, 550] on div "[DATE] 220355-VP017 7.88 ac" at bounding box center [826, 554] width 288 height 13
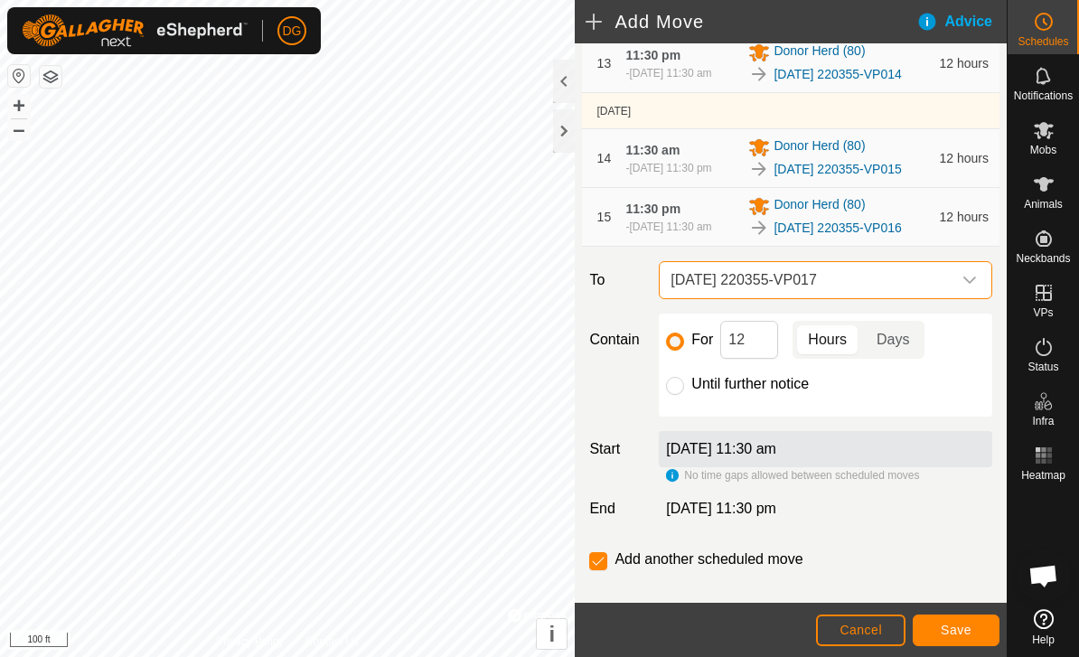
click at [969, 628] on span "Save" at bounding box center [956, 630] width 31 height 14
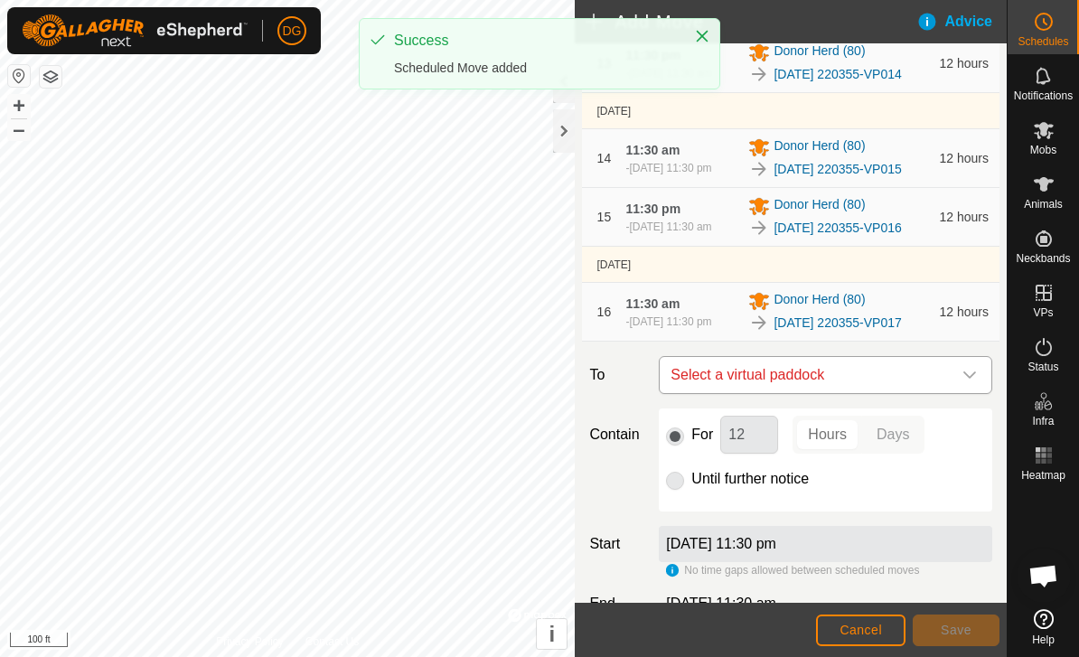
click at [892, 393] on span "Select a virtual paddock" at bounding box center [808, 375] width 288 height 36
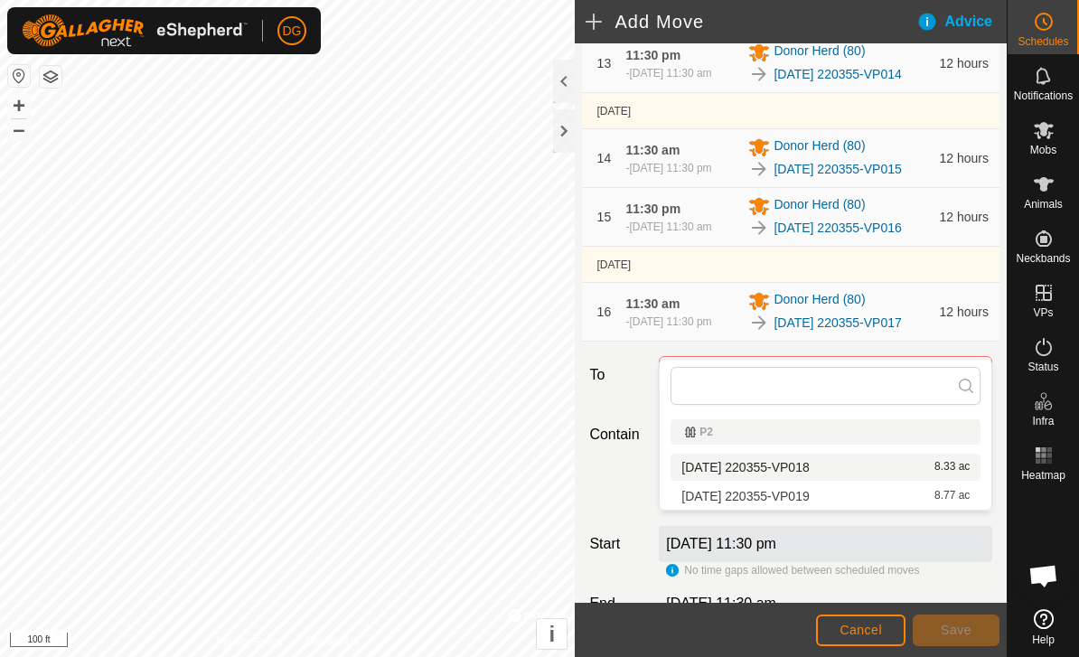
click at [883, 461] on div "[DATE] 220355-VP018 8.33 ac" at bounding box center [826, 467] width 288 height 13
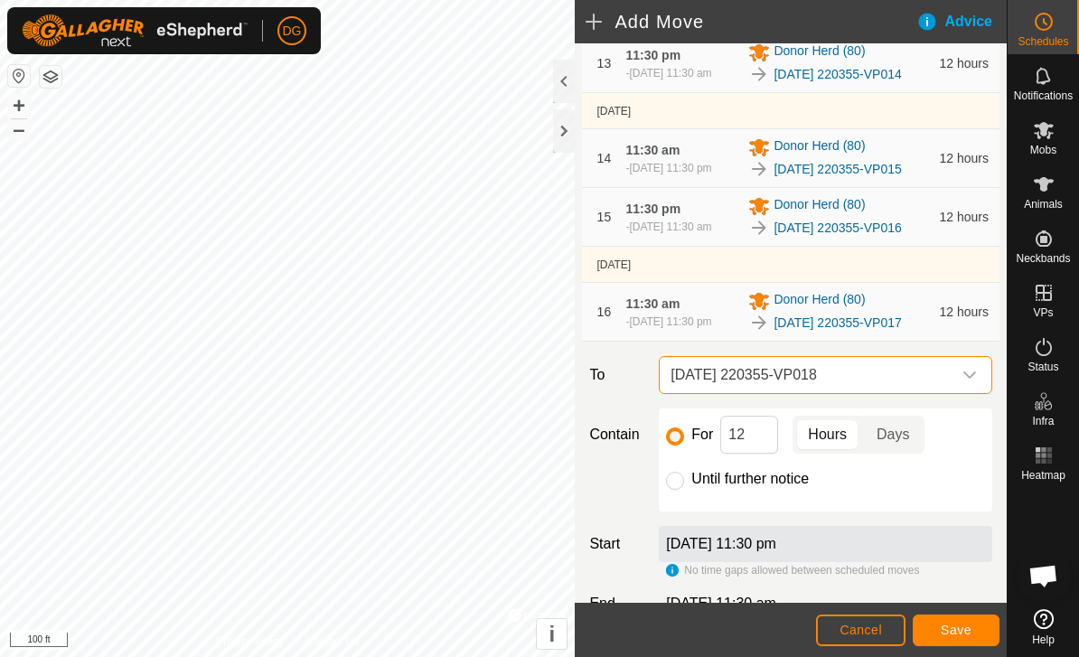
click at [966, 630] on span "Save" at bounding box center [956, 630] width 31 height 14
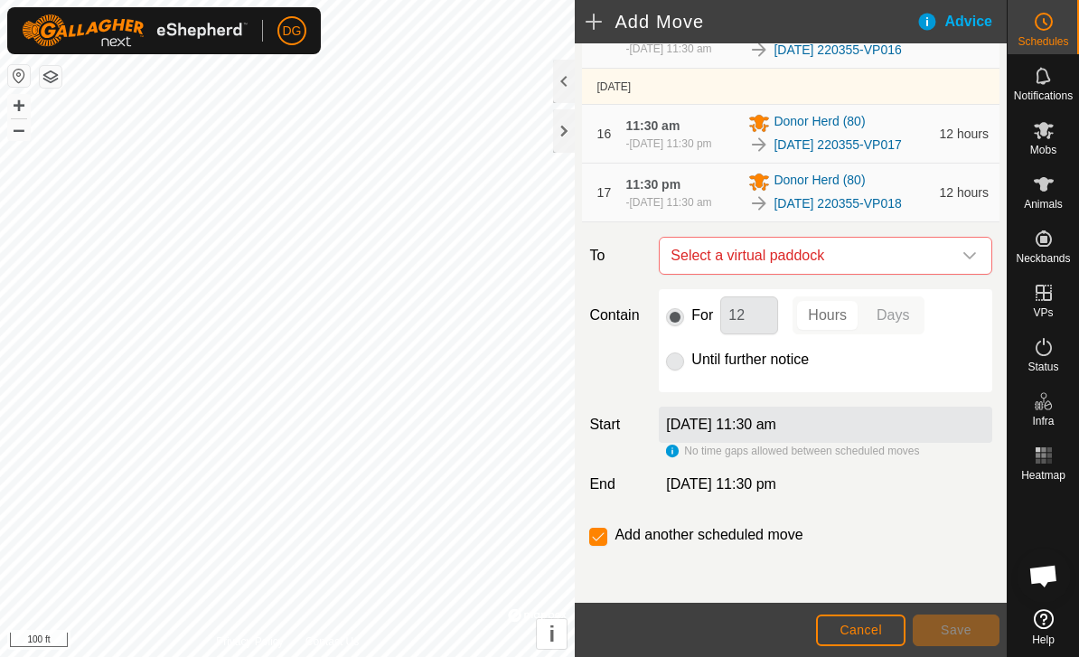
scroll to position [1287, 0]
click at [847, 275] on span "Select a virtual paddock" at bounding box center [808, 257] width 288 height 36
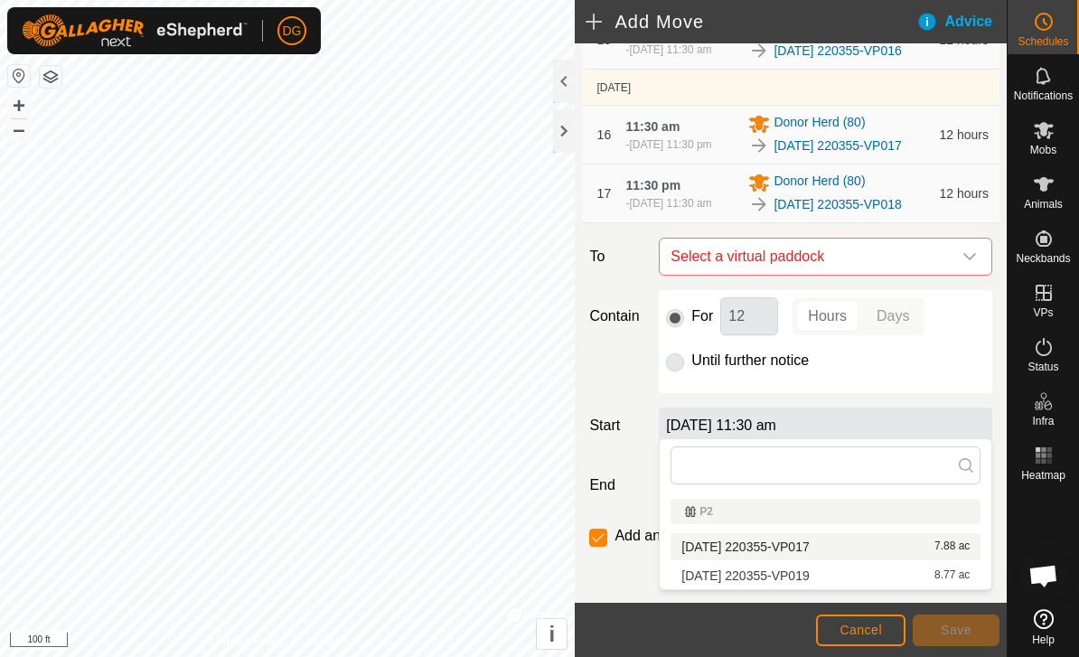
click at [809, 547] on span "[DATE] 220355-VP017" at bounding box center [745, 547] width 127 height 13
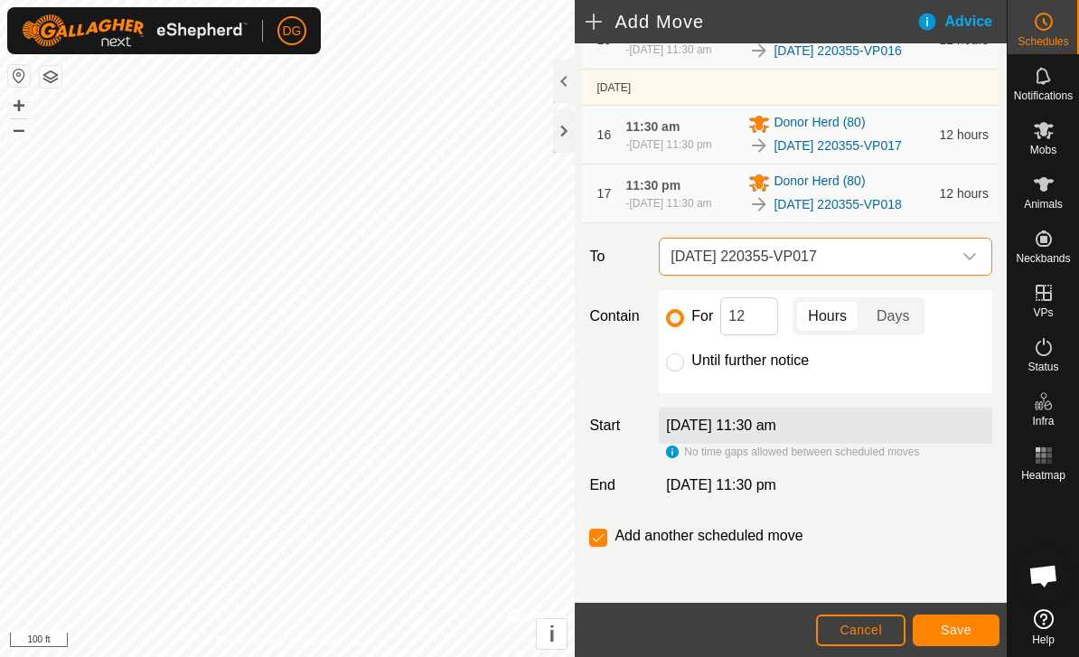
click at [859, 627] on span "Cancel" at bounding box center [861, 630] width 42 height 14
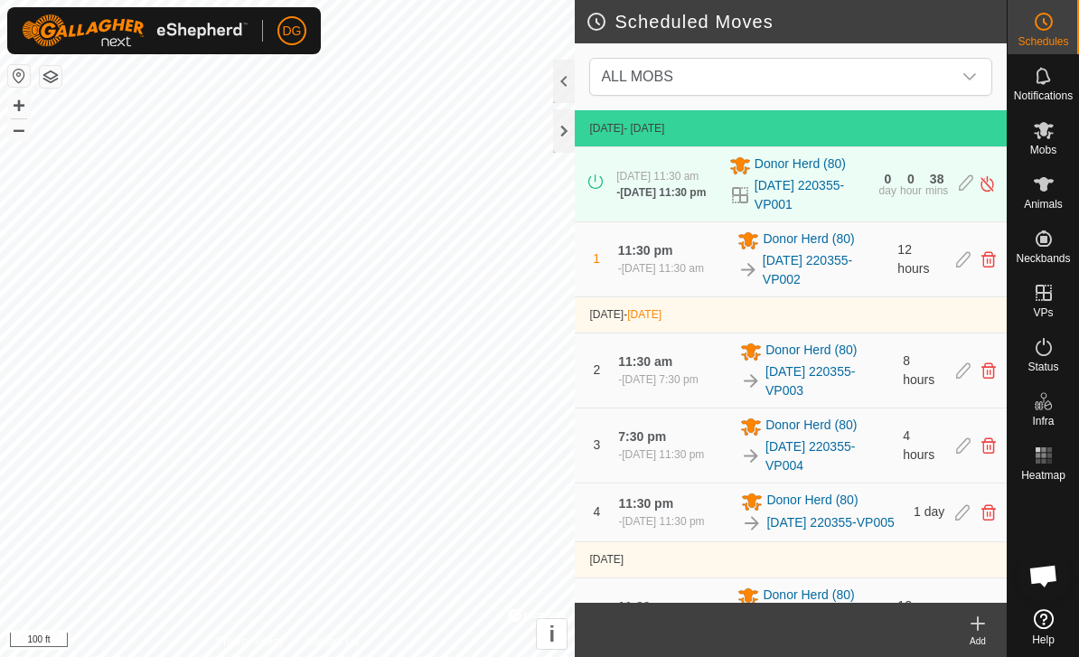
click at [978, 628] on icon at bounding box center [978, 623] width 0 height 13
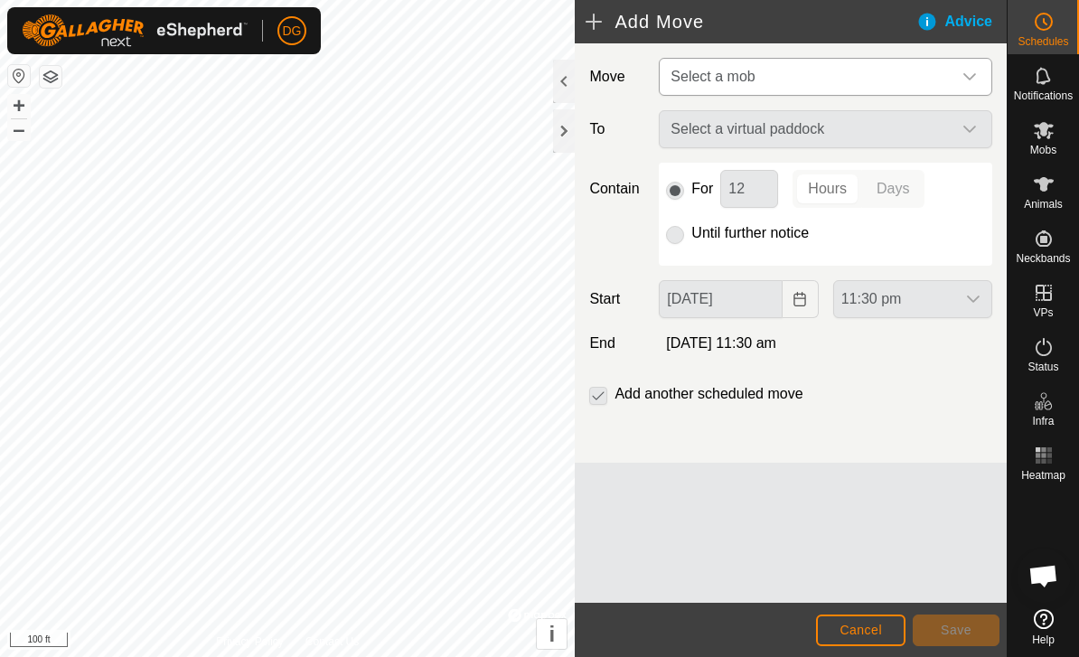
click at [879, 72] on span "Select a mob" at bounding box center [808, 77] width 288 height 36
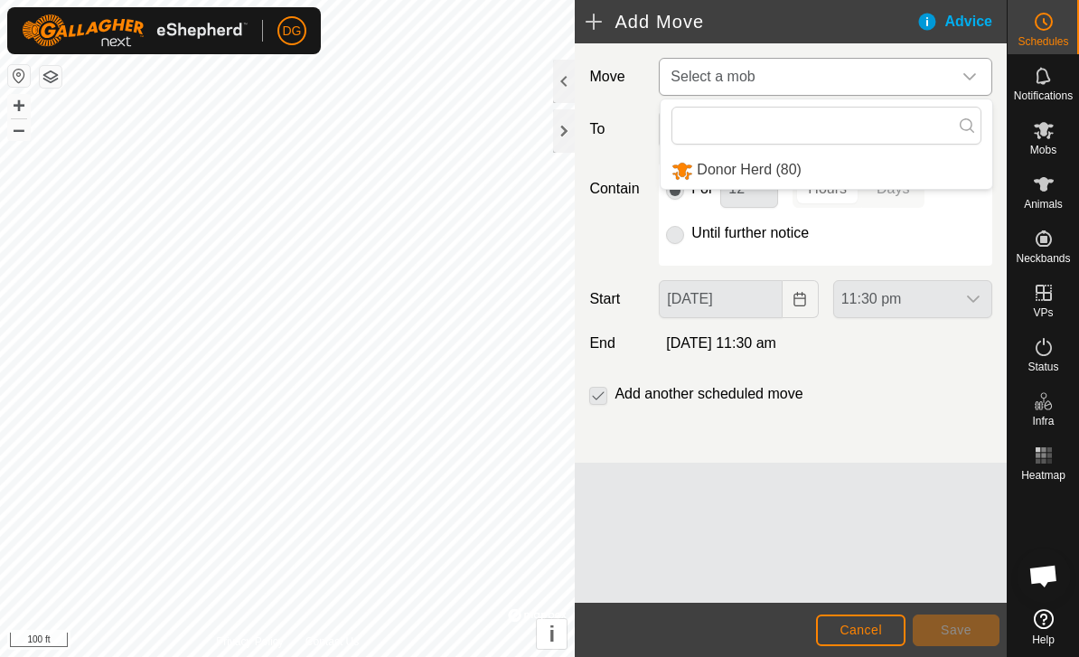
click at [881, 165] on li "Donor Herd (80)" at bounding box center [827, 170] width 332 height 37
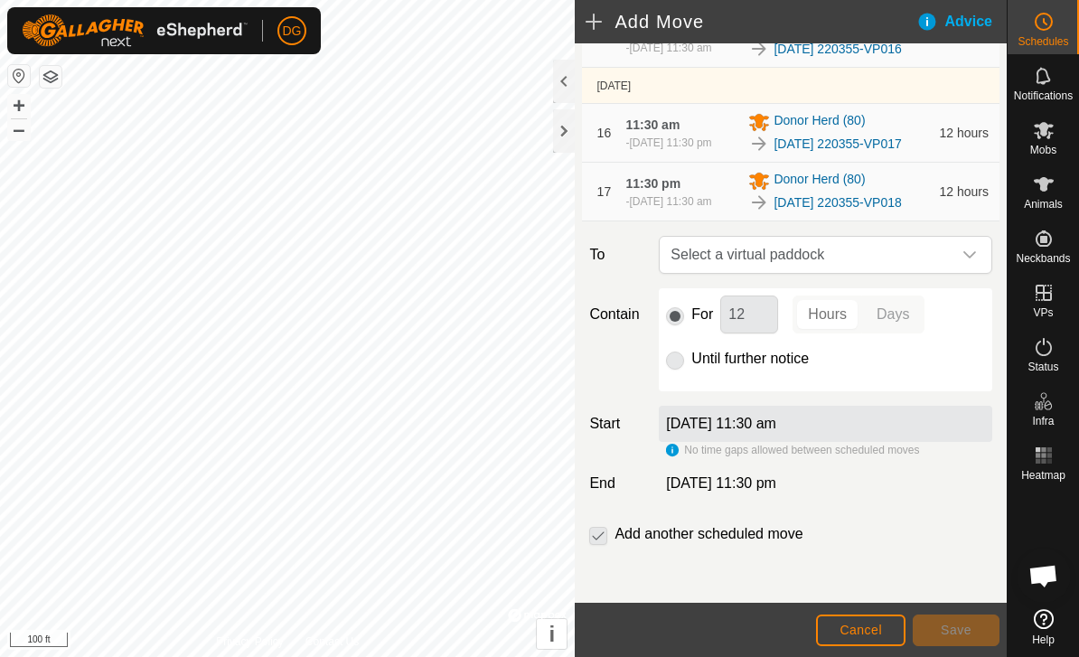
scroll to position [1451, 0]
click at [916, 243] on span "Select a virtual paddock" at bounding box center [808, 255] width 288 height 36
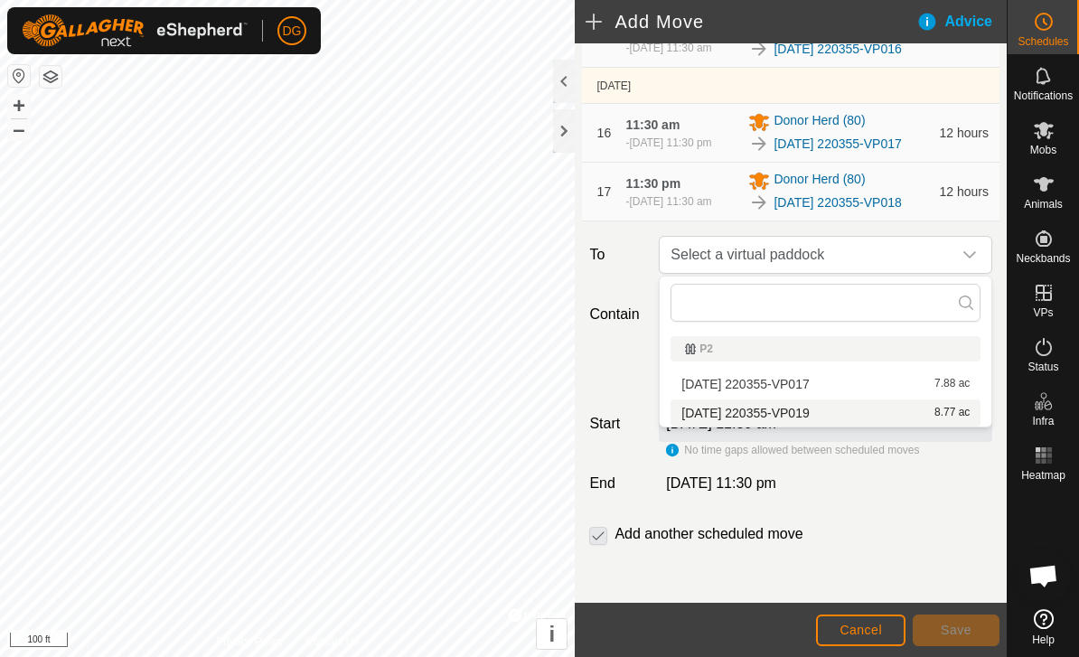
click at [905, 407] on div "[DATE] 220355-VP019 8.77 ac" at bounding box center [826, 413] width 288 height 13
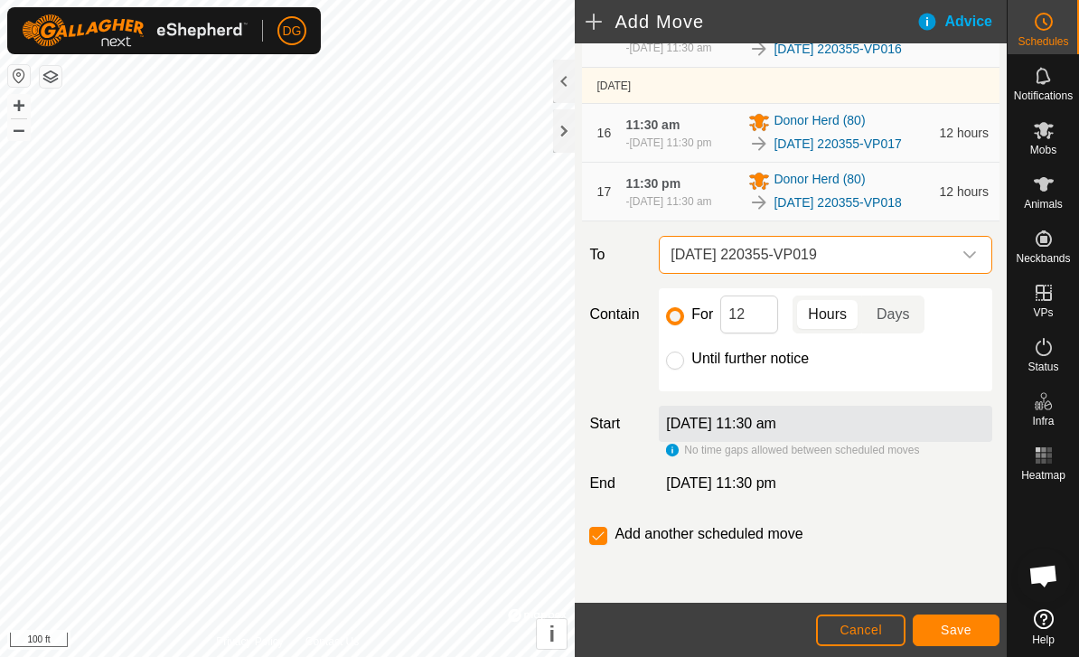
click at [971, 624] on span "Save" at bounding box center [956, 630] width 31 height 14
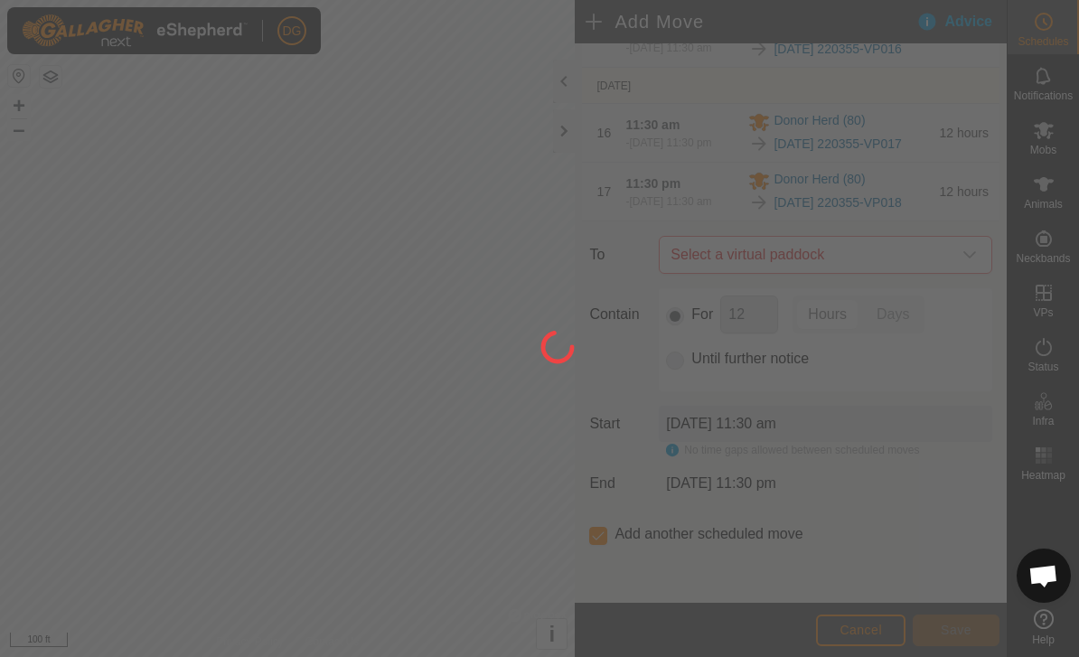
scroll to position [1450, 0]
